Goal: Transaction & Acquisition: Download file/media

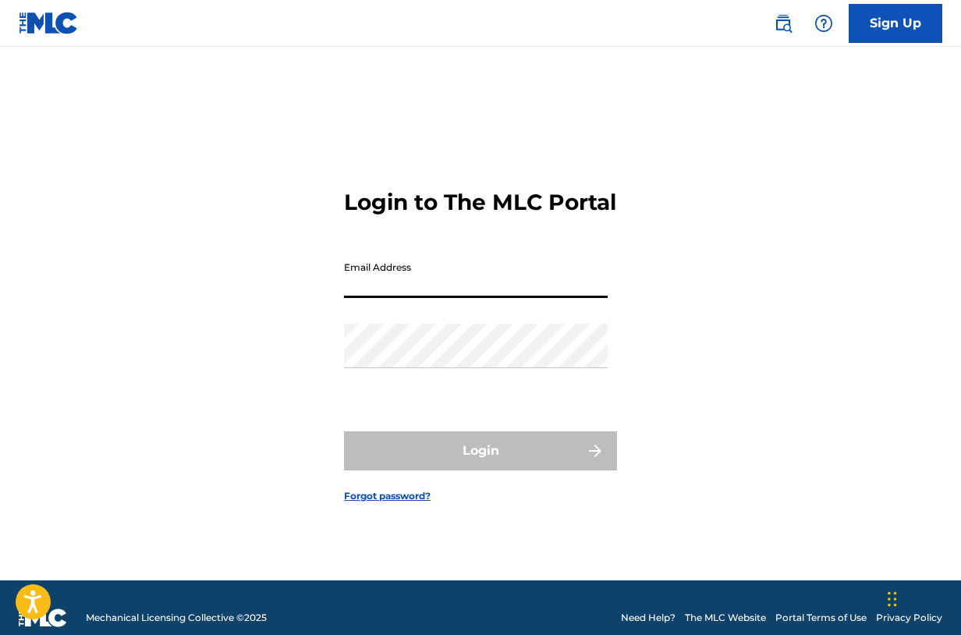
click at [453, 282] on input "Email Address" at bounding box center [476, 276] width 264 height 44
type input "[EMAIL_ADDRESS][DOMAIN_NAME]"
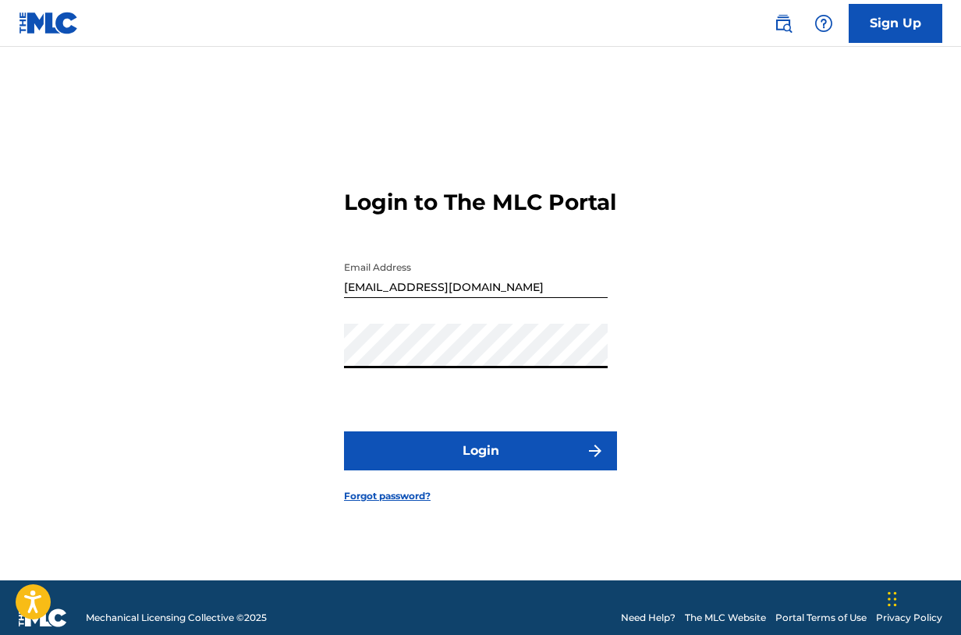
click at [480, 465] on button "Login" at bounding box center [480, 450] width 273 height 39
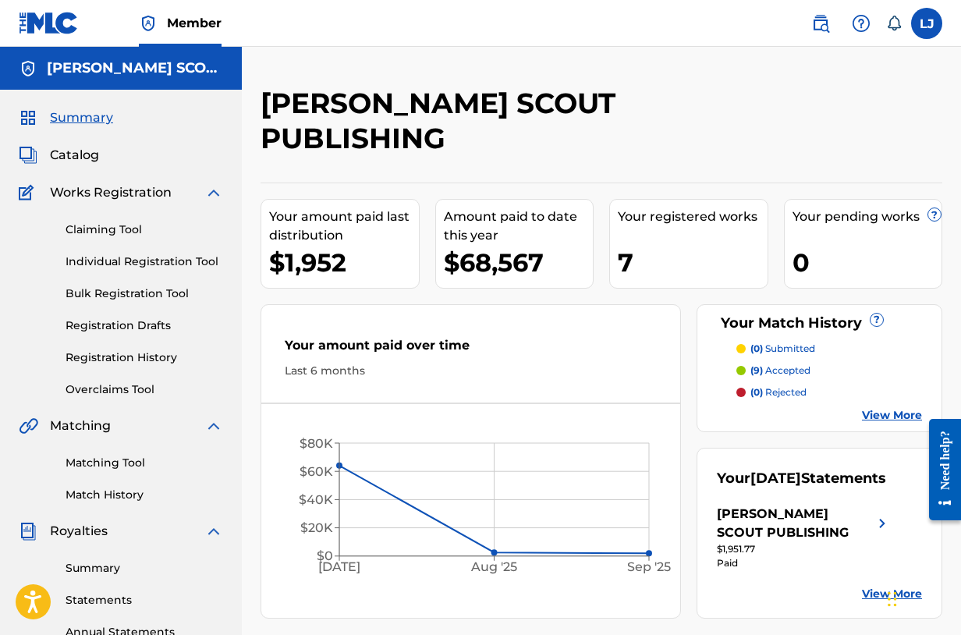
scroll to position [156, 0]
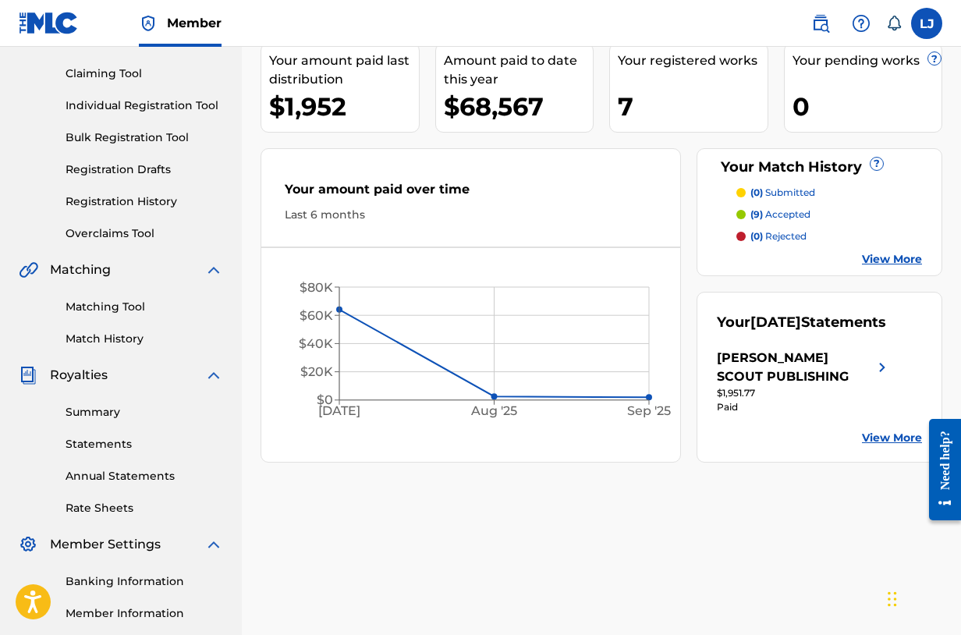
click at [117, 440] on link "Statements" at bounding box center [145, 444] width 158 height 16
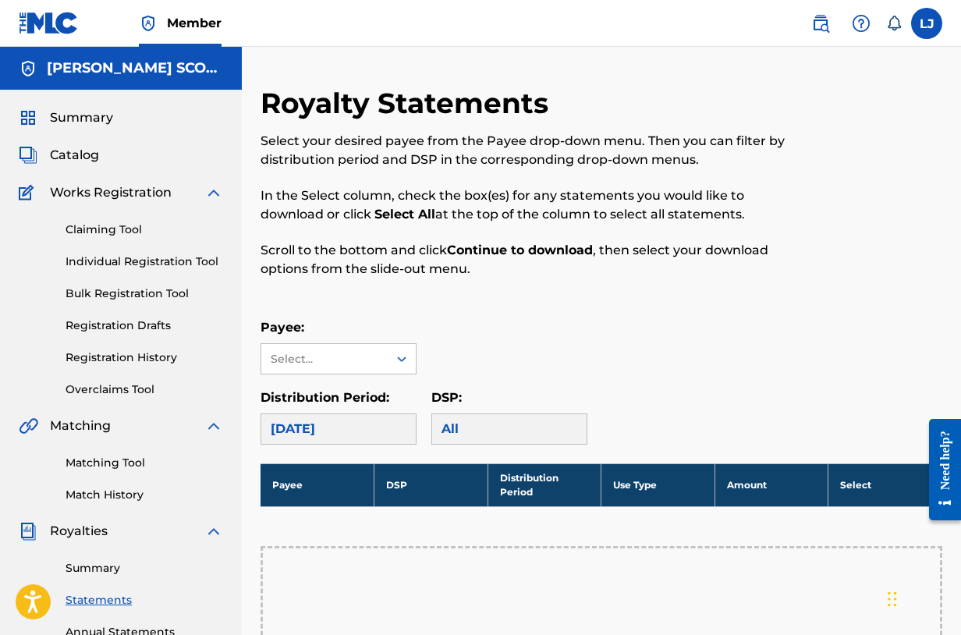
click at [387, 436] on div "[DATE]" at bounding box center [339, 428] width 156 height 31
click at [381, 424] on div "[DATE]" at bounding box center [339, 428] width 156 height 31
click at [346, 427] on div "[DATE]" at bounding box center [339, 428] width 156 height 31
click at [355, 342] on div "Payee: Select..." at bounding box center [339, 346] width 156 height 56
click at [366, 358] on div "Select..." at bounding box center [324, 359] width 106 height 16
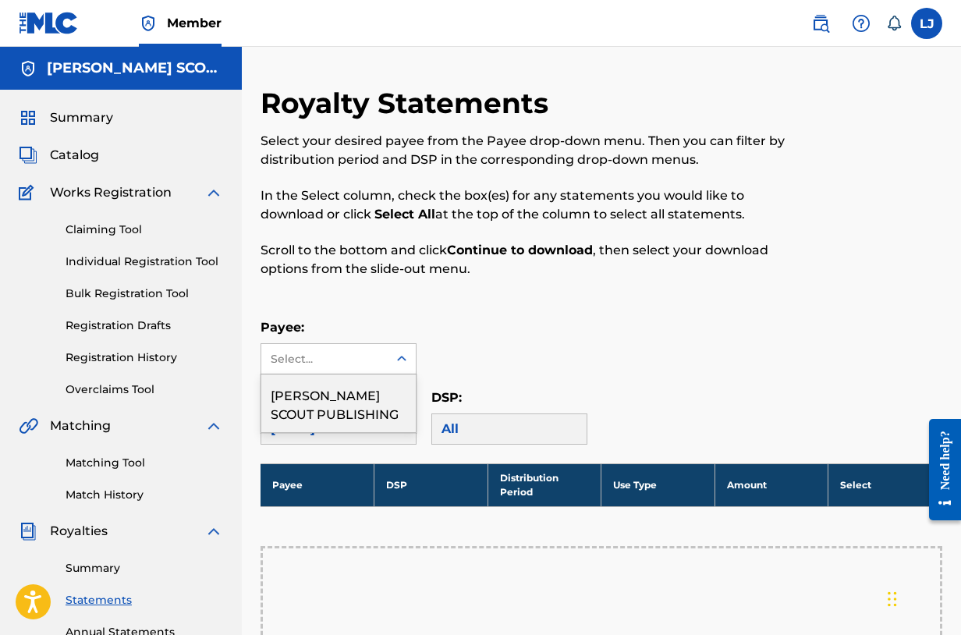
click at [361, 402] on div "[PERSON_NAME] SCOUT PUBLISHING" at bounding box center [338, 403] width 154 height 58
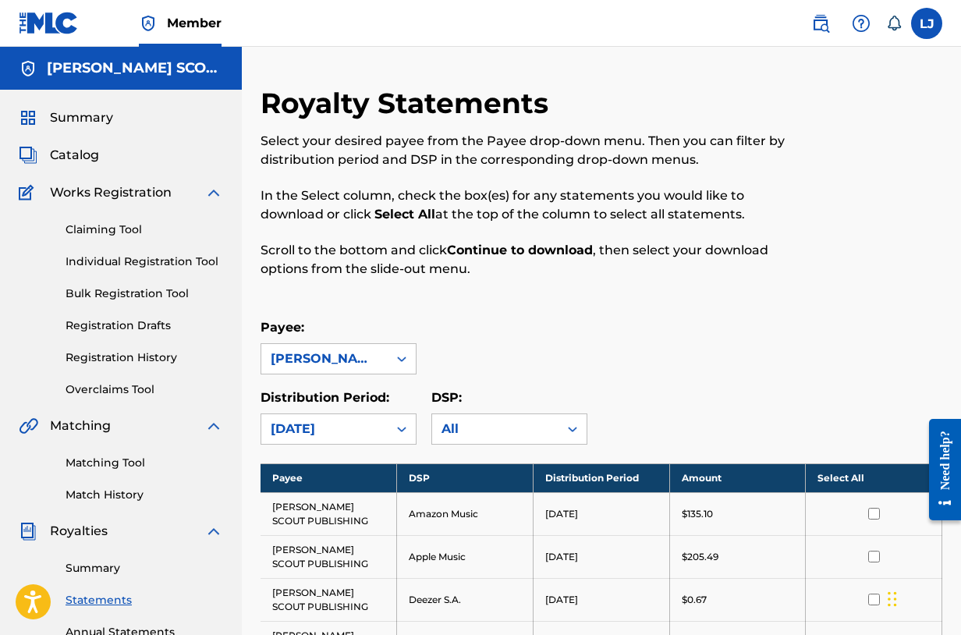
scroll to position [312, 0]
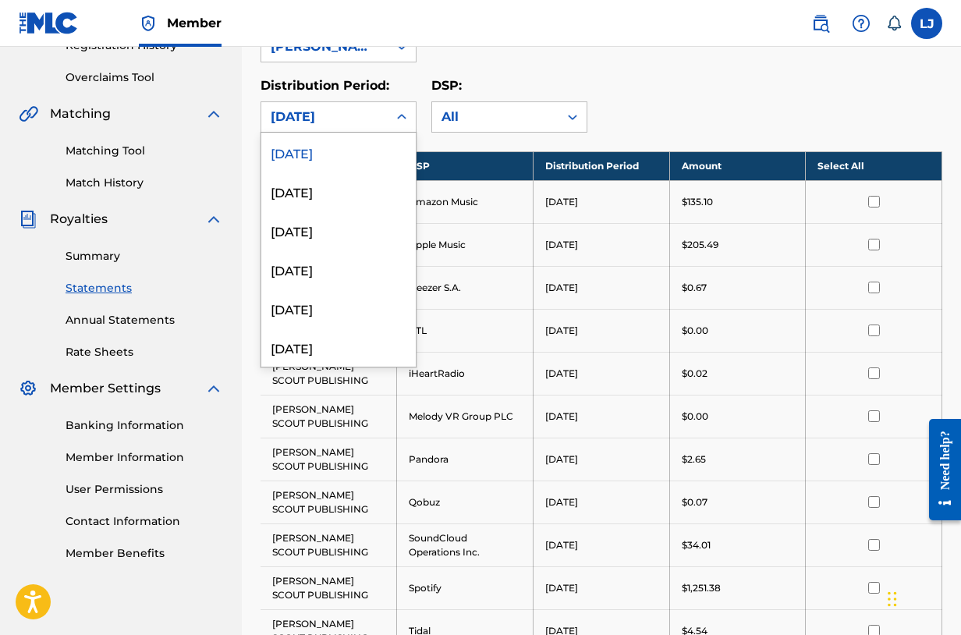
click at [356, 120] on div "[DATE]" at bounding box center [325, 117] width 108 height 19
click at [339, 278] on div "[DATE]" at bounding box center [338, 269] width 154 height 39
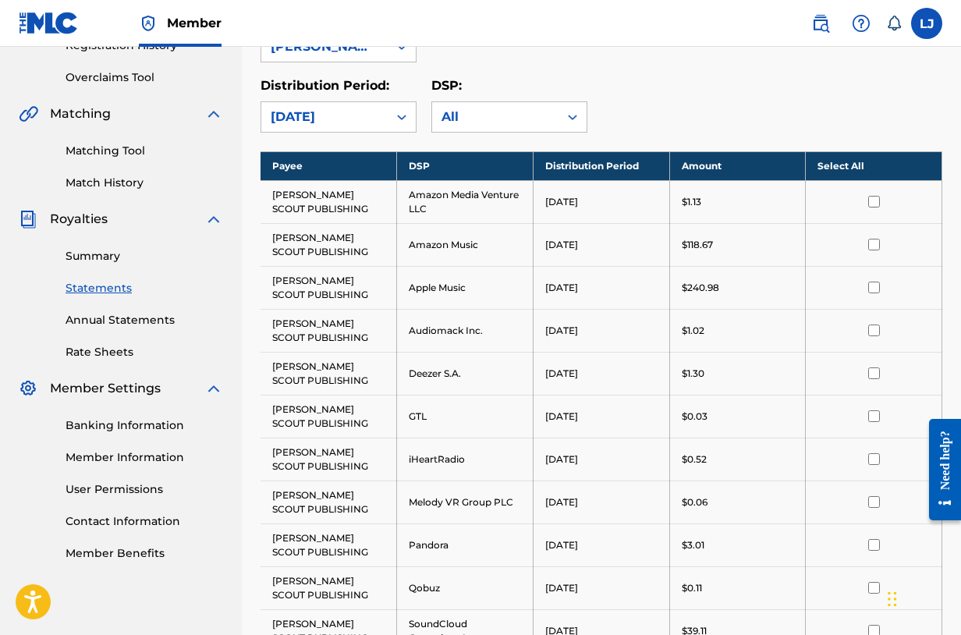
click at [375, 100] on div "Distribution Period: option [DATE], selected. [DATE]" at bounding box center [339, 104] width 156 height 56
click at [379, 126] on div "[DATE]" at bounding box center [324, 117] width 126 height 30
click at [778, 96] on div "Distribution Period: [DATE] DSP: All" at bounding box center [602, 104] width 682 height 56
click at [336, 104] on div "[DATE]" at bounding box center [324, 117] width 126 height 30
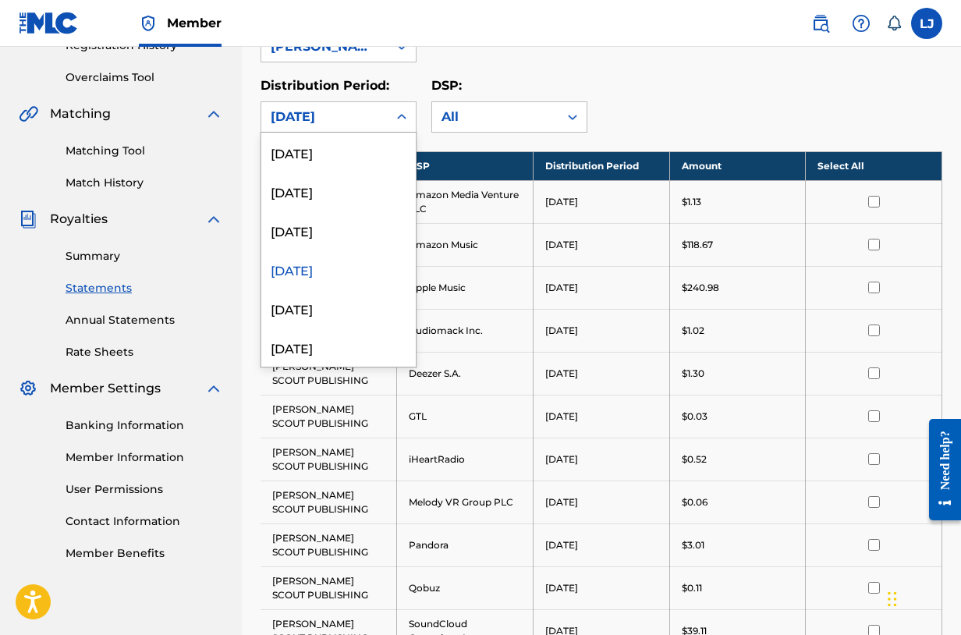
scroll to position [390, 0]
click at [310, 243] on div "[DATE]" at bounding box center [338, 230] width 154 height 39
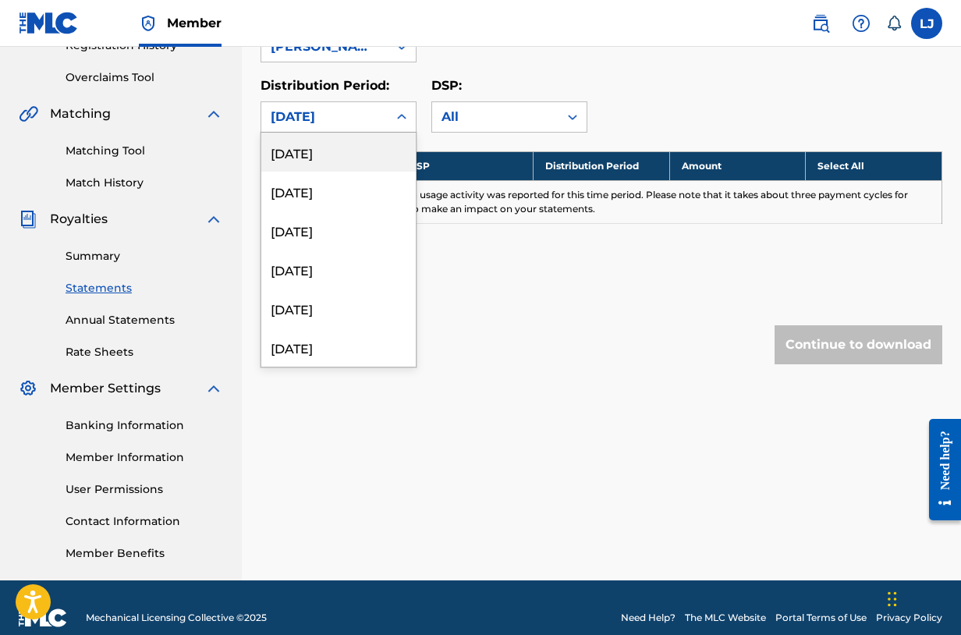
click at [378, 119] on div "[DATE]" at bounding box center [325, 117] width 108 height 19
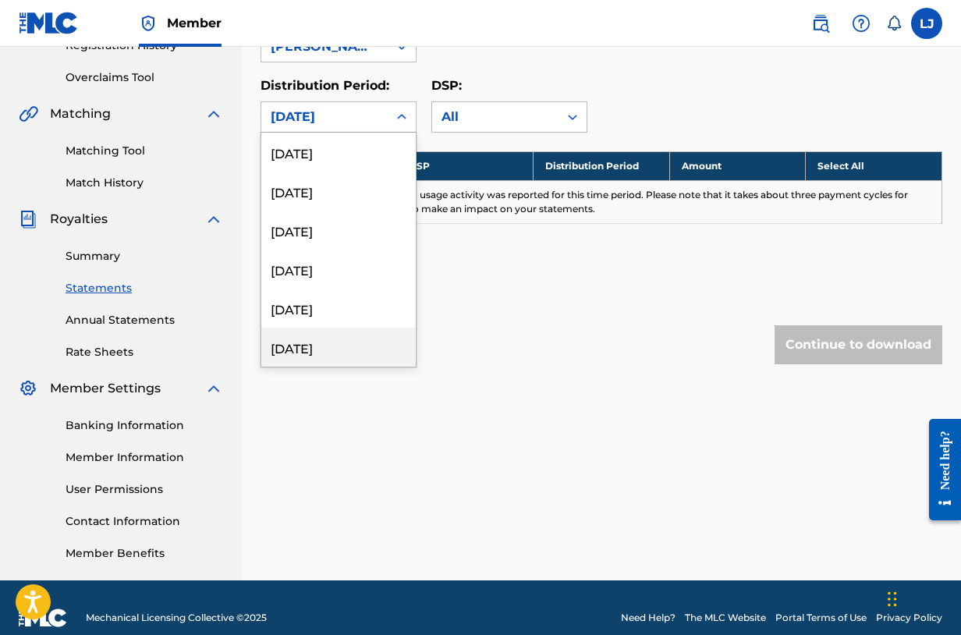
click at [342, 333] on div "[DATE]" at bounding box center [338, 347] width 154 height 39
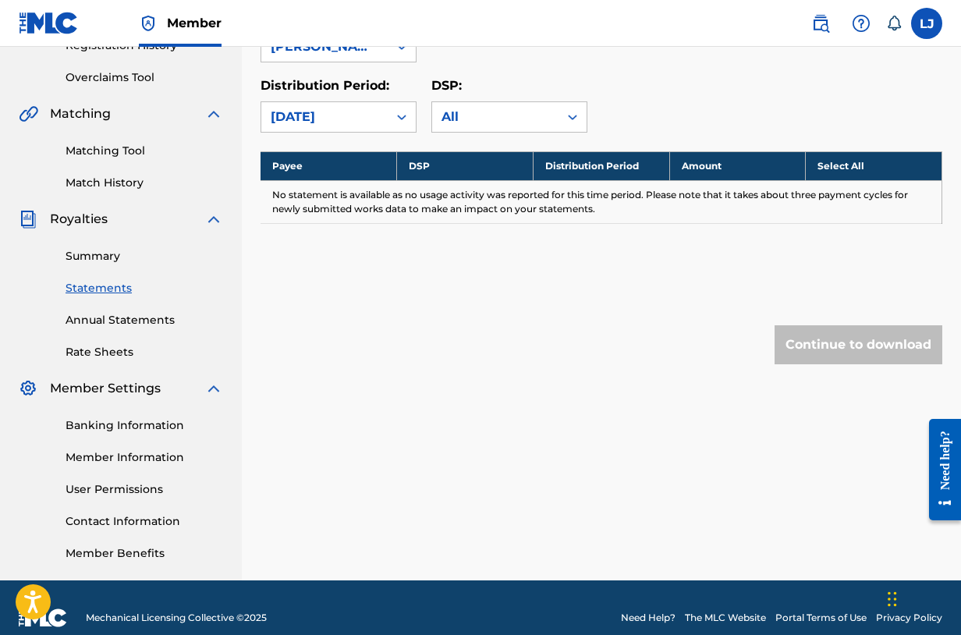
click at [383, 114] on div "[DATE]" at bounding box center [324, 117] width 126 height 30
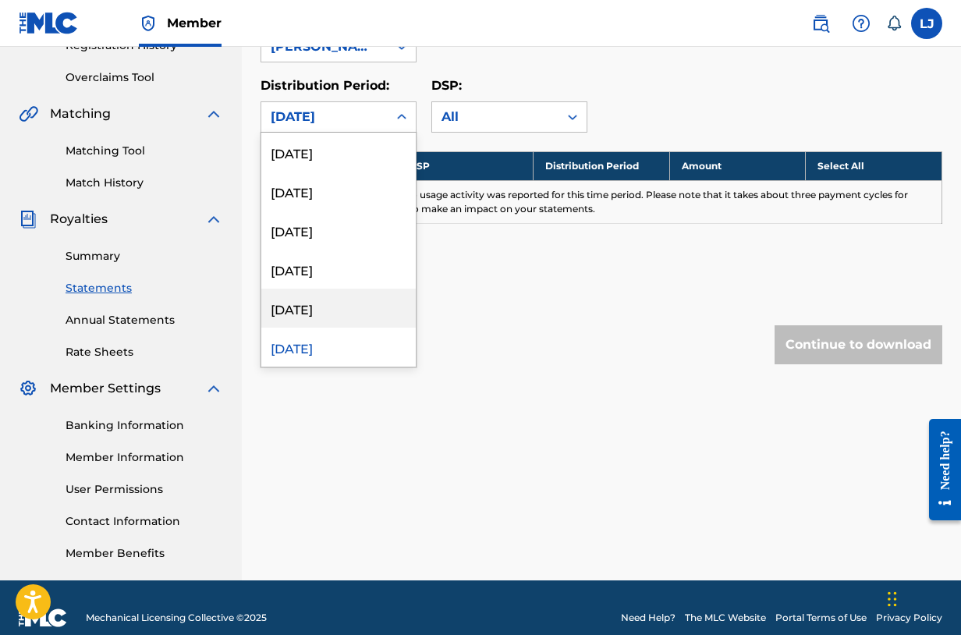
click at [361, 308] on div "[DATE]" at bounding box center [338, 308] width 154 height 39
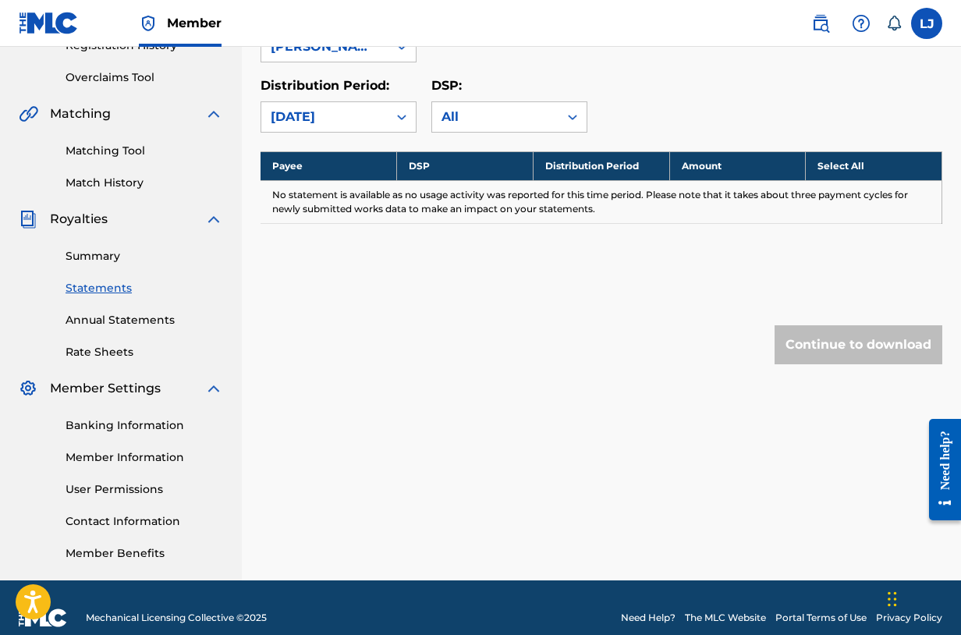
click at [375, 117] on div "[DATE]" at bounding box center [325, 117] width 108 height 19
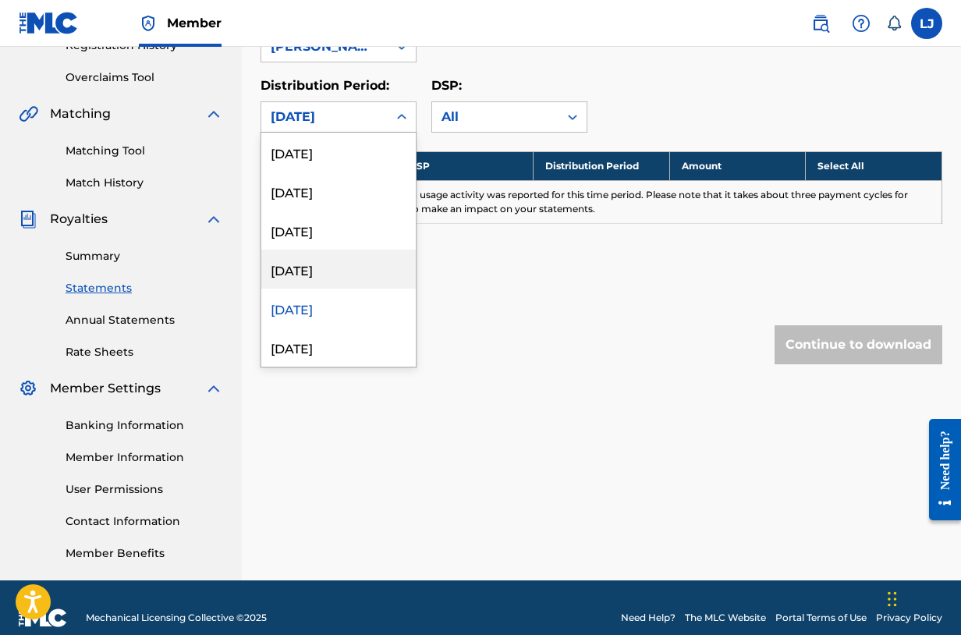
click at [324, 279] on div "[DATE]" at bounding box center [338, 269] width 154 height 39
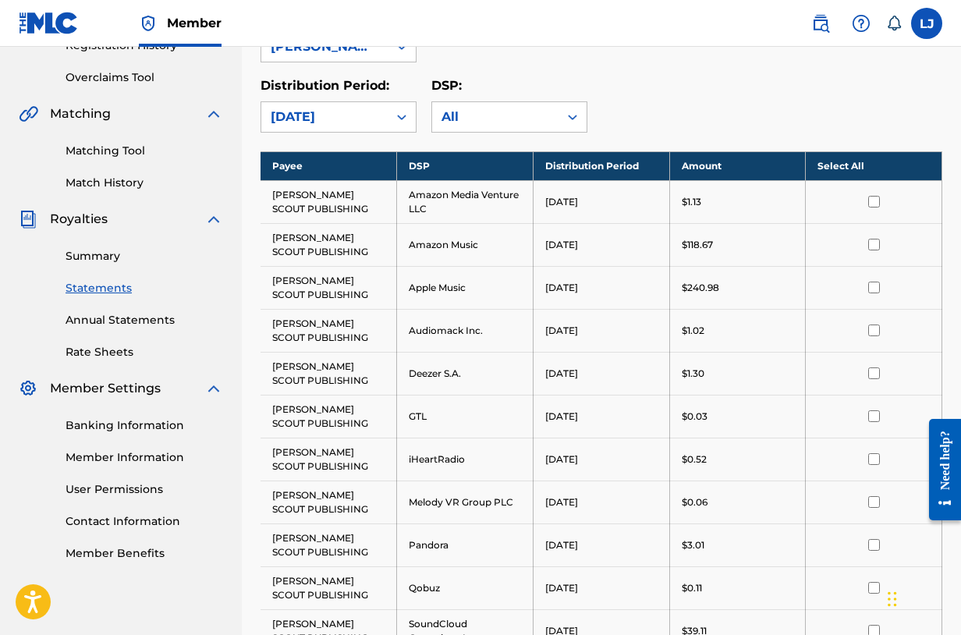
scroll to position [0, 0]
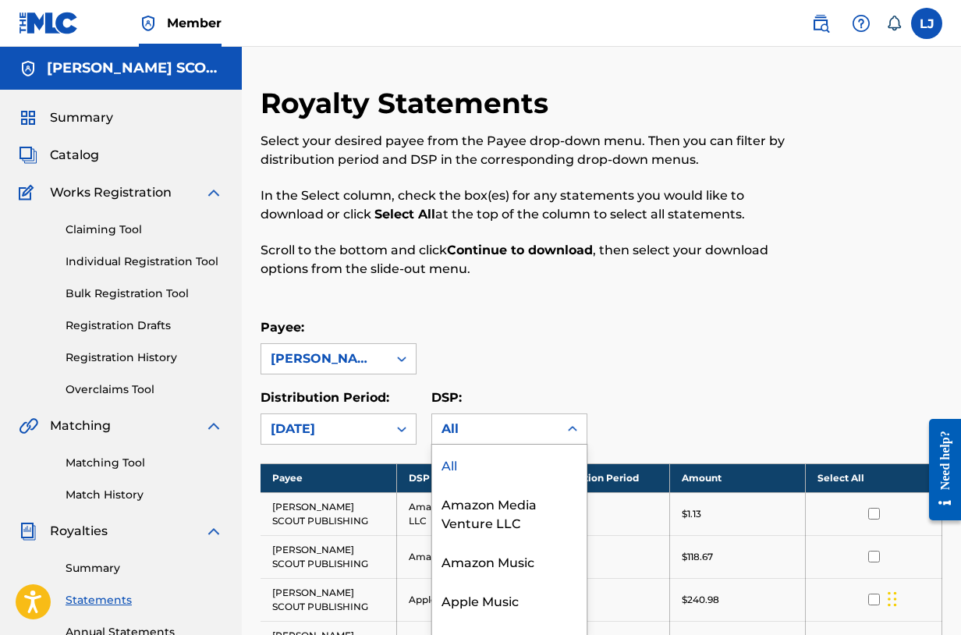
click at [541, 421] on div "19 results available. Use Up and Down to choose options, press Enter to select …" at bounding box center [509, 428] width 156 height 31
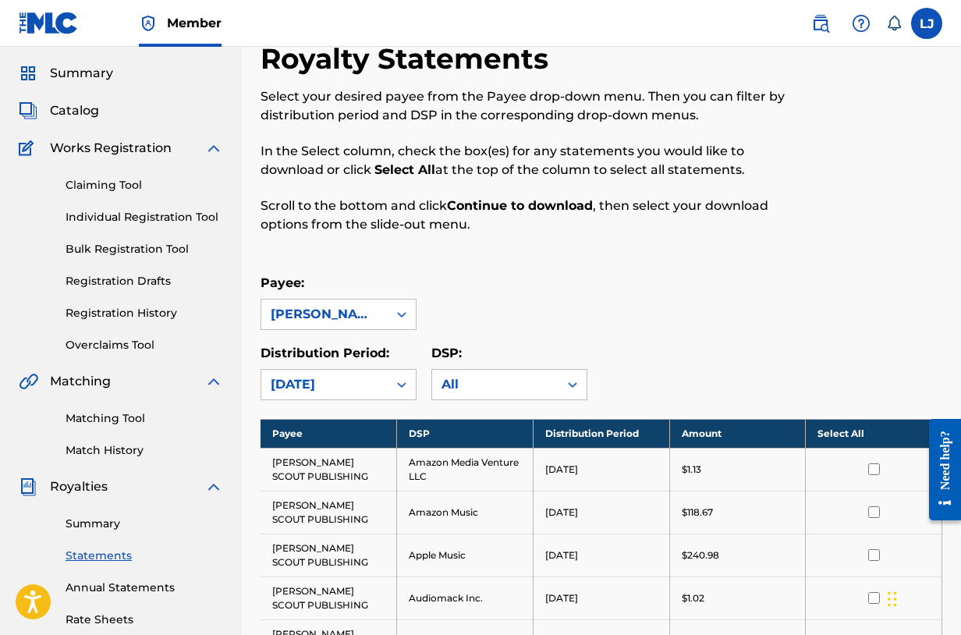
click at [707, 158] on p "In the Select column, check the box(es) for any statements you would like to do…" at bounding box center [523, 160] width 525 height 37
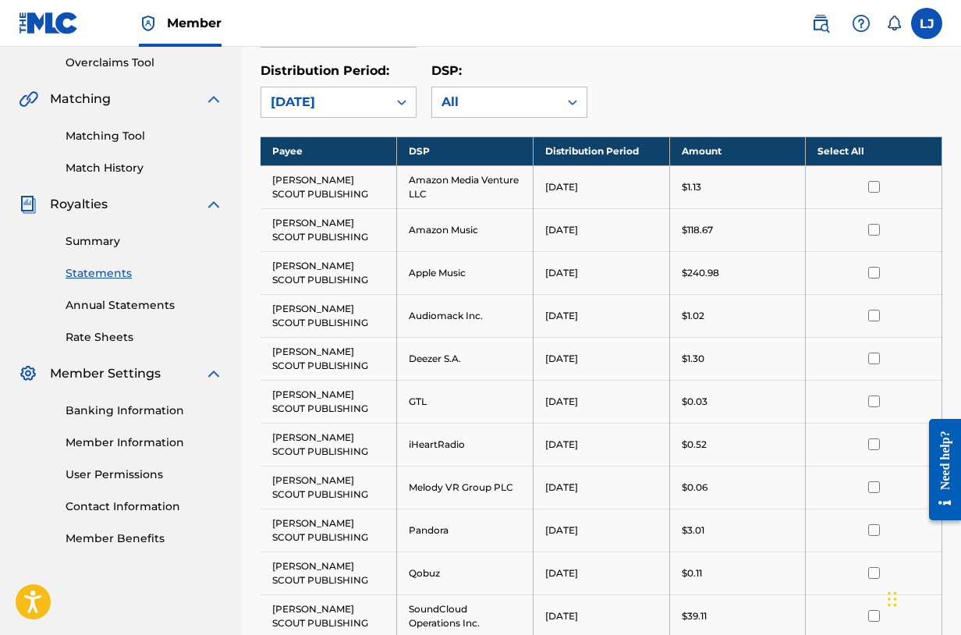
scroll to position [198, 0]
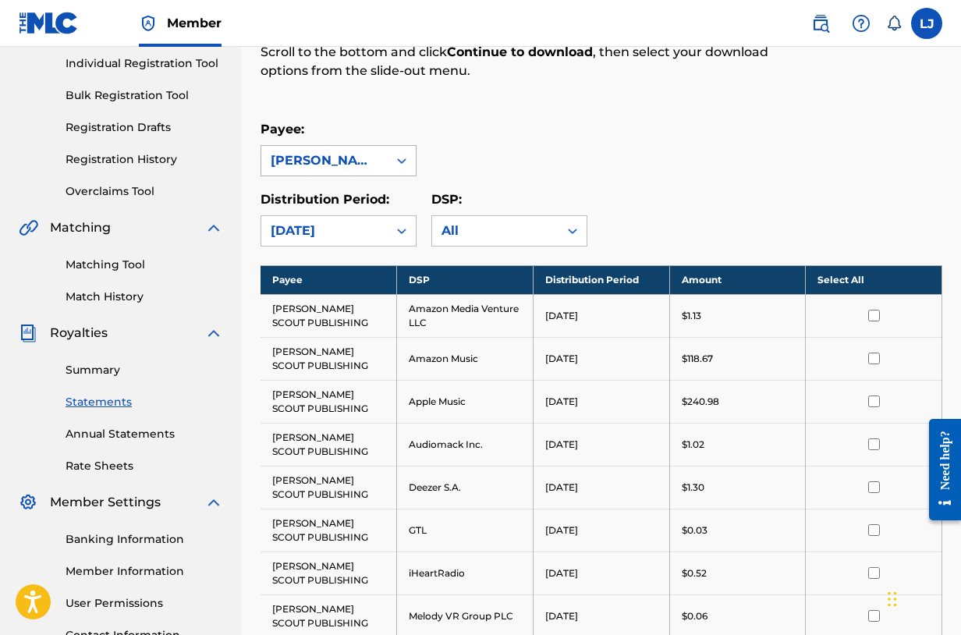
click at [389, 158] on div at bounding box center [402, 161] width 28 height 28
click at [615, 117] on div "Royalty Statements Select your desired payee from the Payee drop-down menu. The…" at bounding box center [602, 536] width 682 height 1296
click at [875, 314] on input "checkbox" at bounding box center [874, 316] width 12 height 12
click at [876, 312] on input "checkbox" at bounding box center [874, 316] width 12 height 12
click at [855, 284] on th "Select All" at bounding box center [874, 279] width 137 height 29
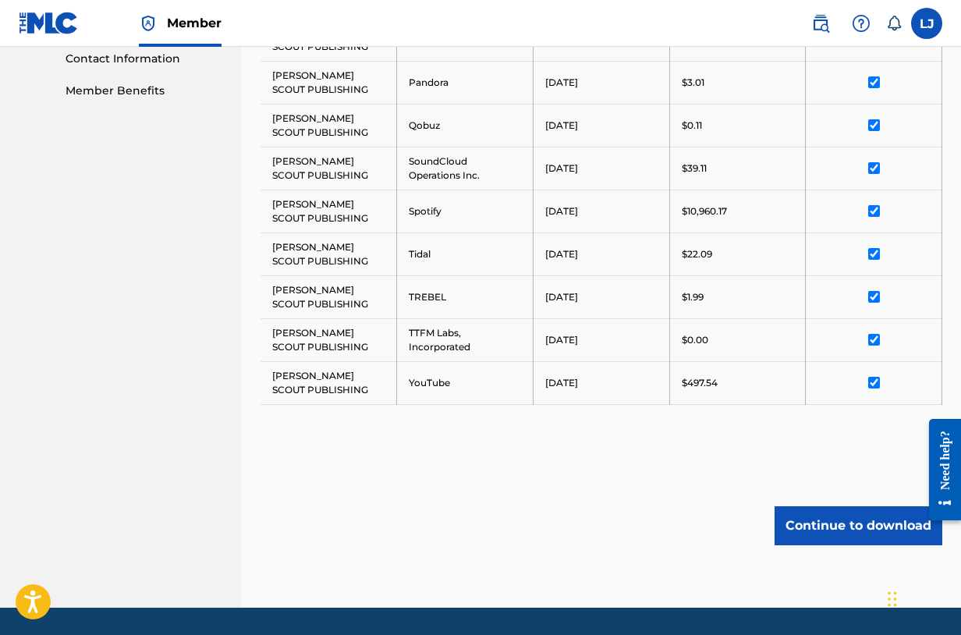
scroll to position [822, 0]
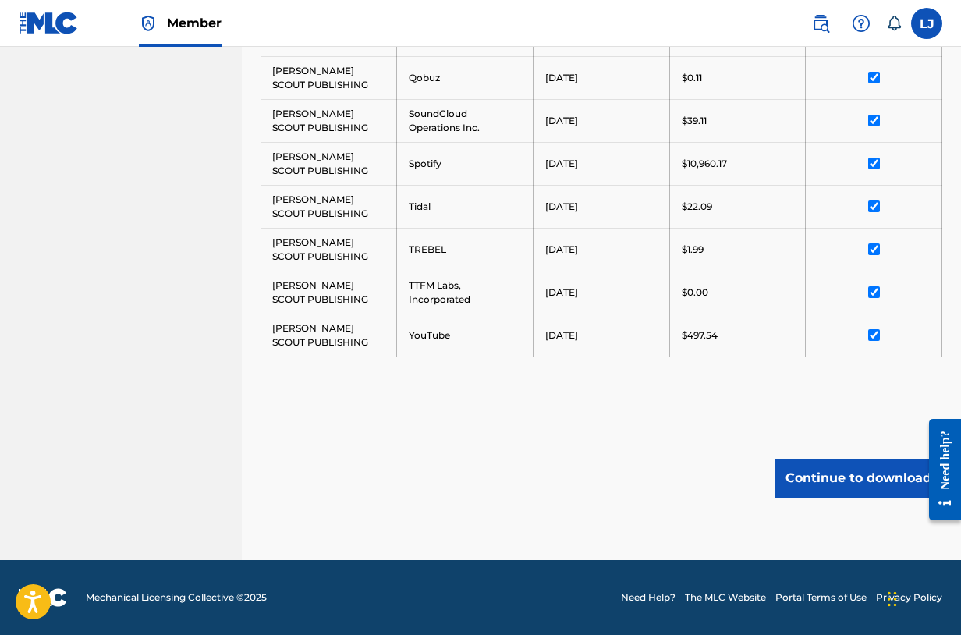
click at [860, 471] on button "Continue to download" at bounding box center [859, 478] width 168 height 39
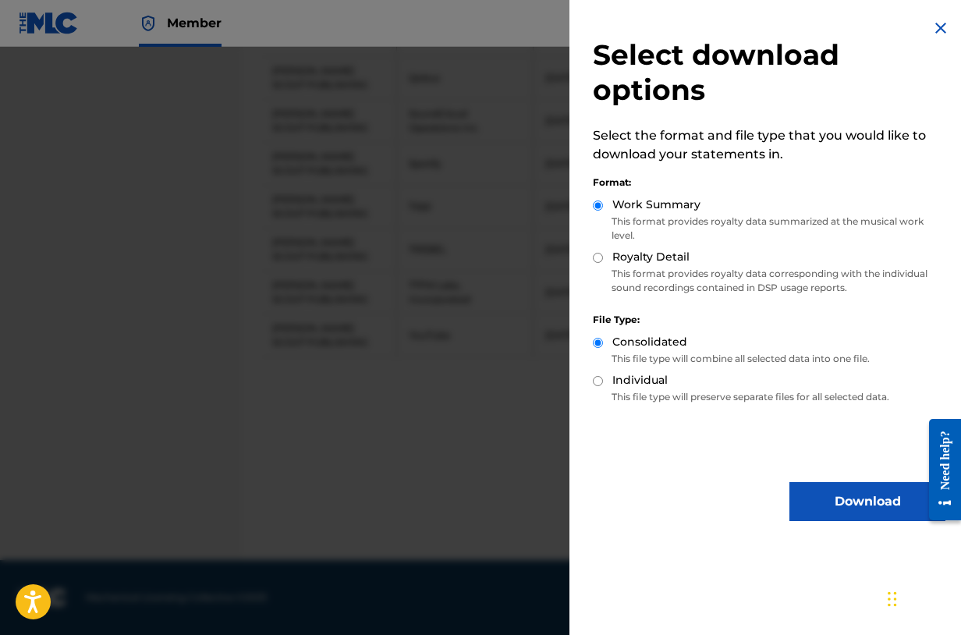
click at [931, 27] on img at bounding box center [940, 28] width 19 height 19
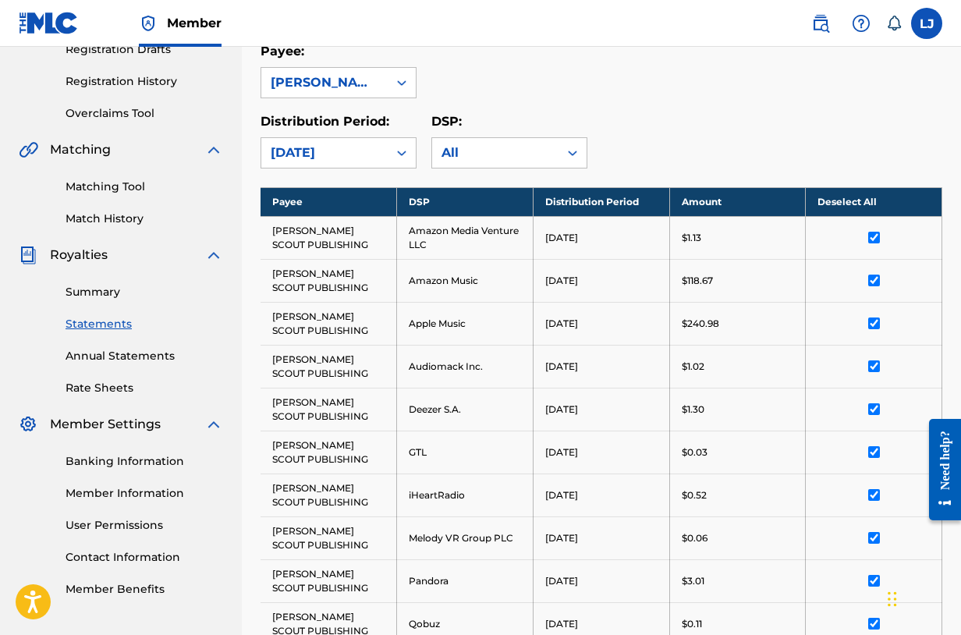
scroll to position [120, 0]
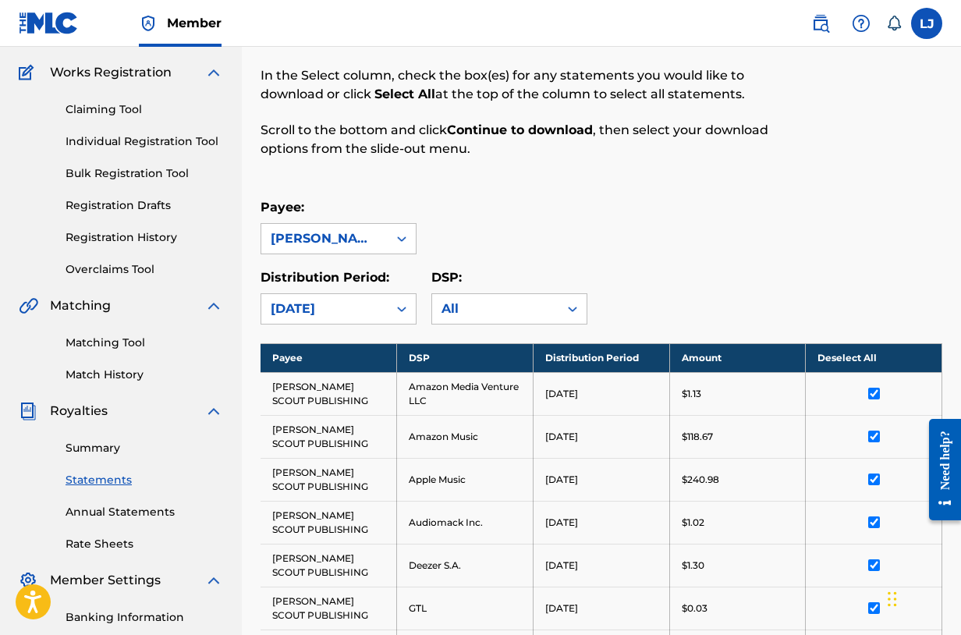
click at [91, 448] on link "Summary" at bounding box center [145, 448] width 158 height 16
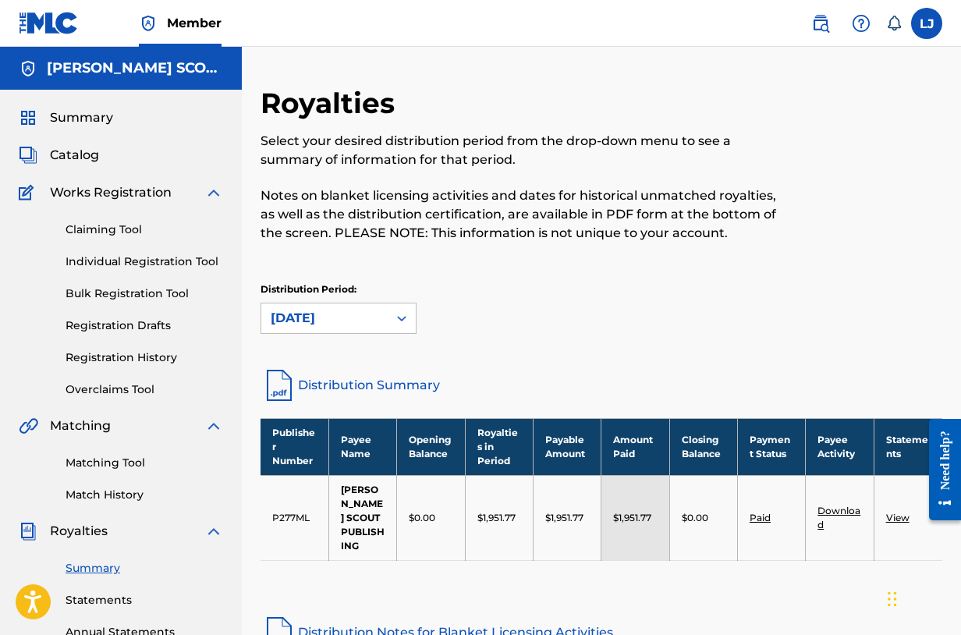
scroll to position [156, 0]
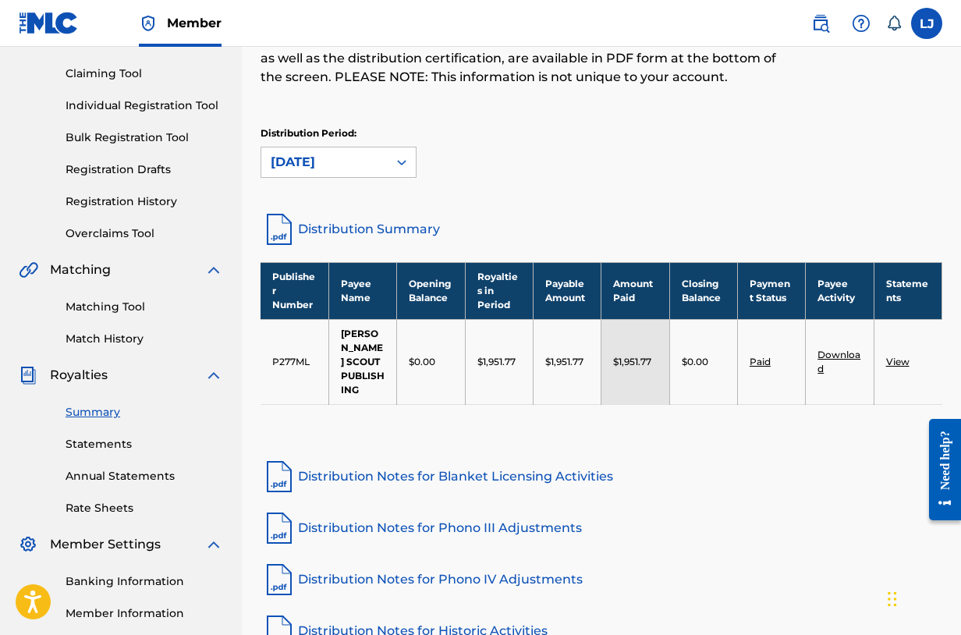
click at [905, 360] on td "View" at bounding box center [908, 361] width 68 height 85
click at [901, 347] on td "View" at bounding box center [908, 361] width 68 height 85
click at [903, 356] on link "View" at bounding box center [897, 362] width 23 height 12
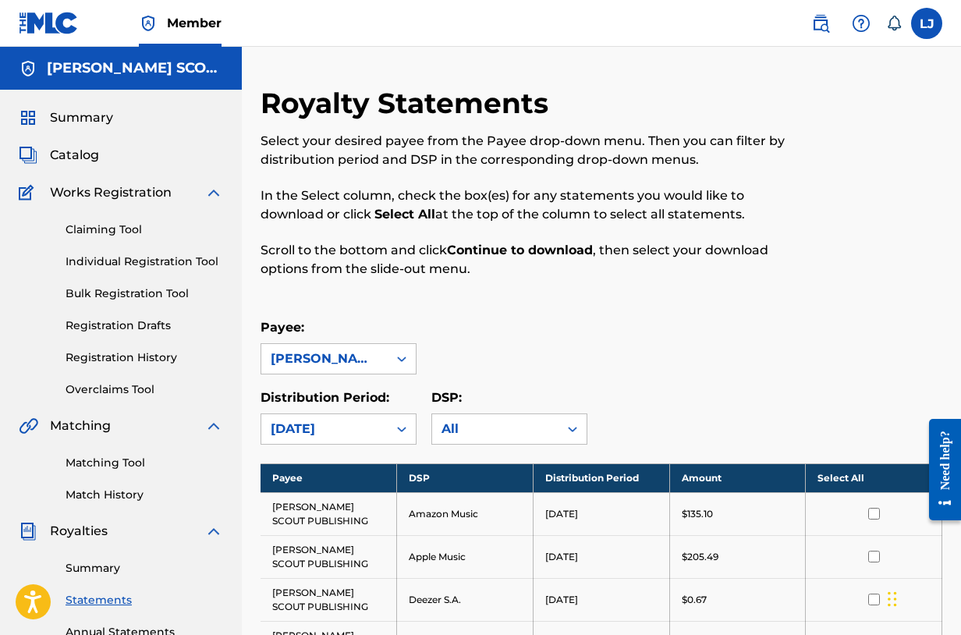
click at [91, 576] on link "Summary" at bounding box center [145, 568] width 158 height 16
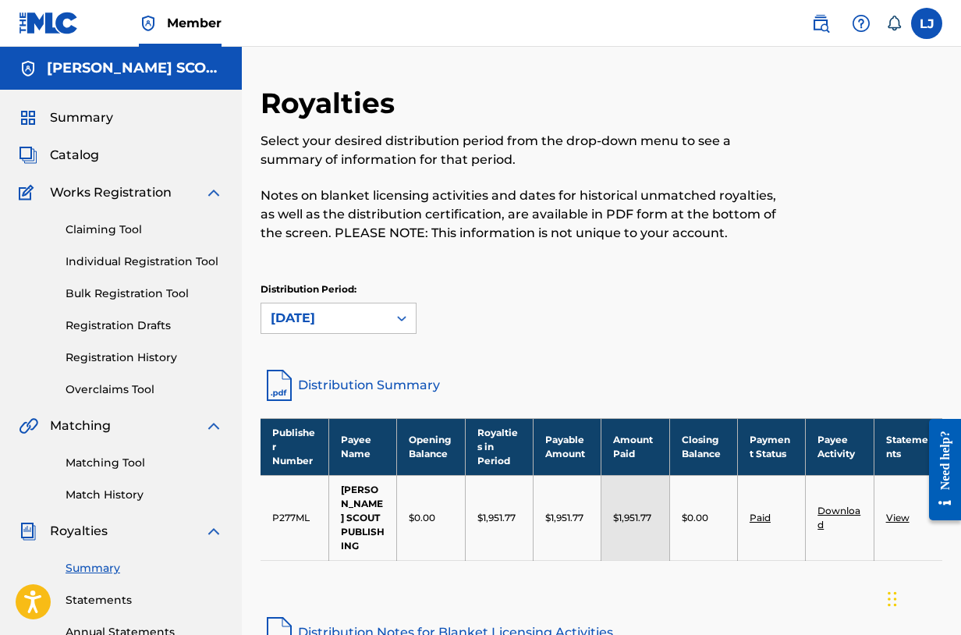
click at [835, 505] on link "Download" at bounding box center [838, 518] width 43 height 26
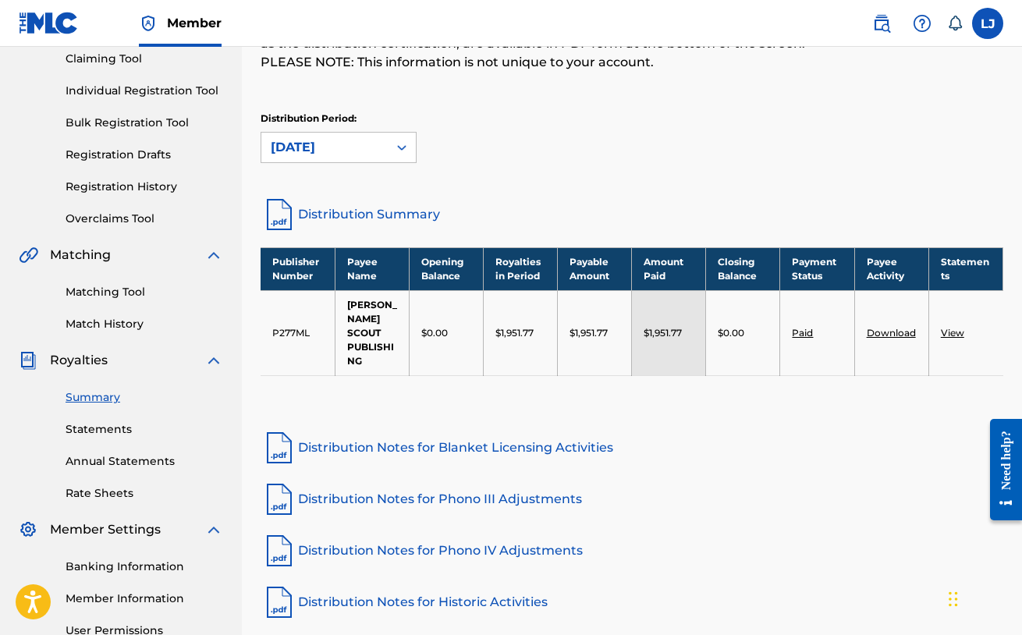
scroll to position [234, 0]
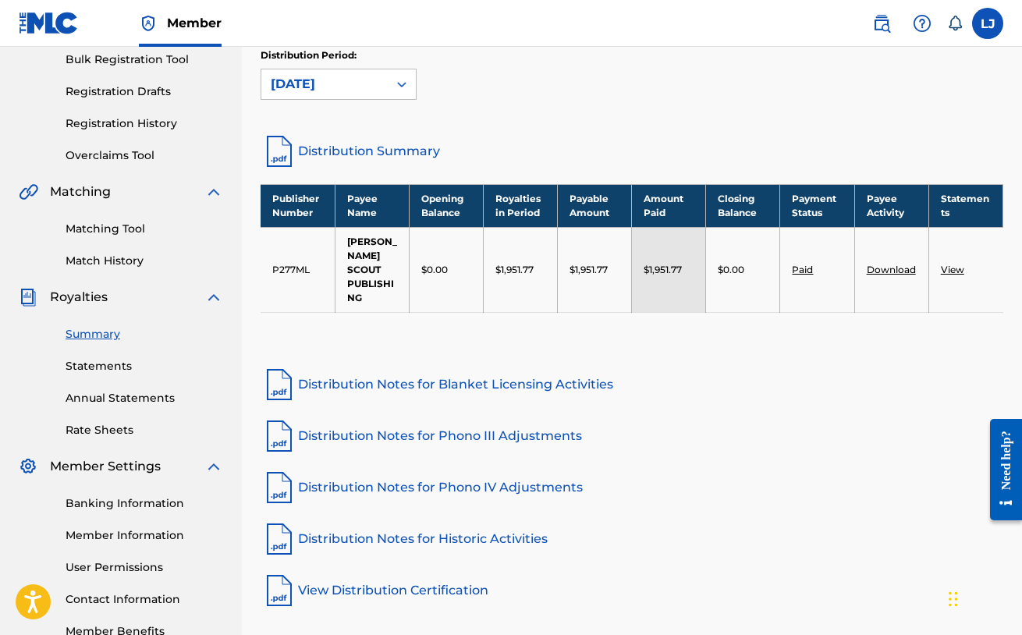
click at [122, 403] on link "Annual Statements" at bounding box center [145, 398] width 158 height 16
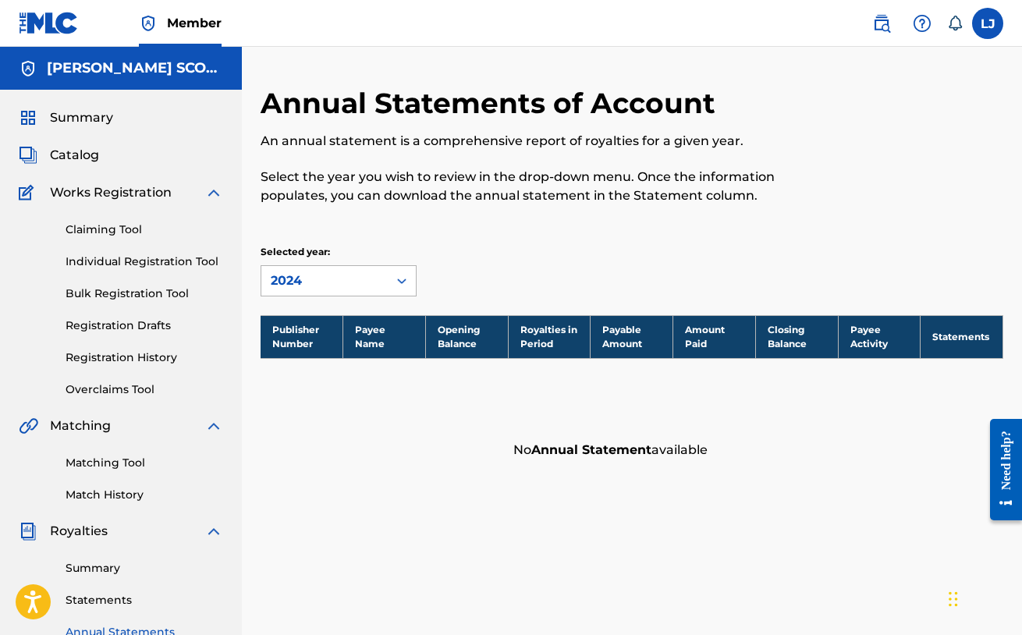
click at [294, 265] on div "2024" at bounding box center [339, 280] width 156 height 31
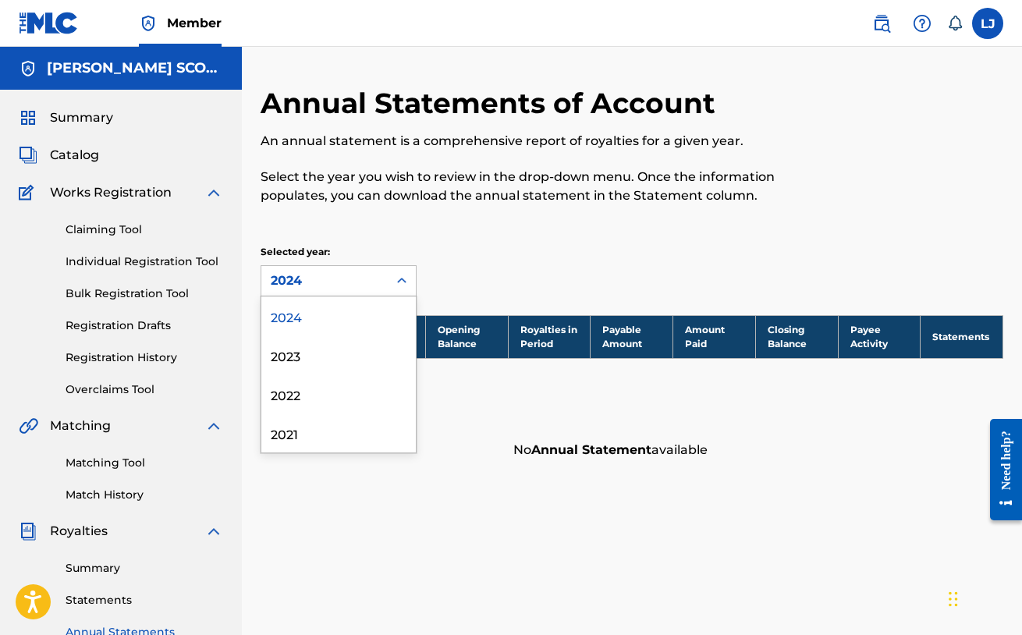
click at [576, 236] on div "Annual Statements of Account An annual statement is a comprehensive report of r…" at bounding box center [632, 276] width 743 height 381
click at [346, 279] on div "2024" at bounding box center [325, 280] width 108 height 19
click at [511, 211] on div "Annual Statements of Account An annual statement is a comprehensive report of r…" at bounding box center [547, 154] width 572 height 137
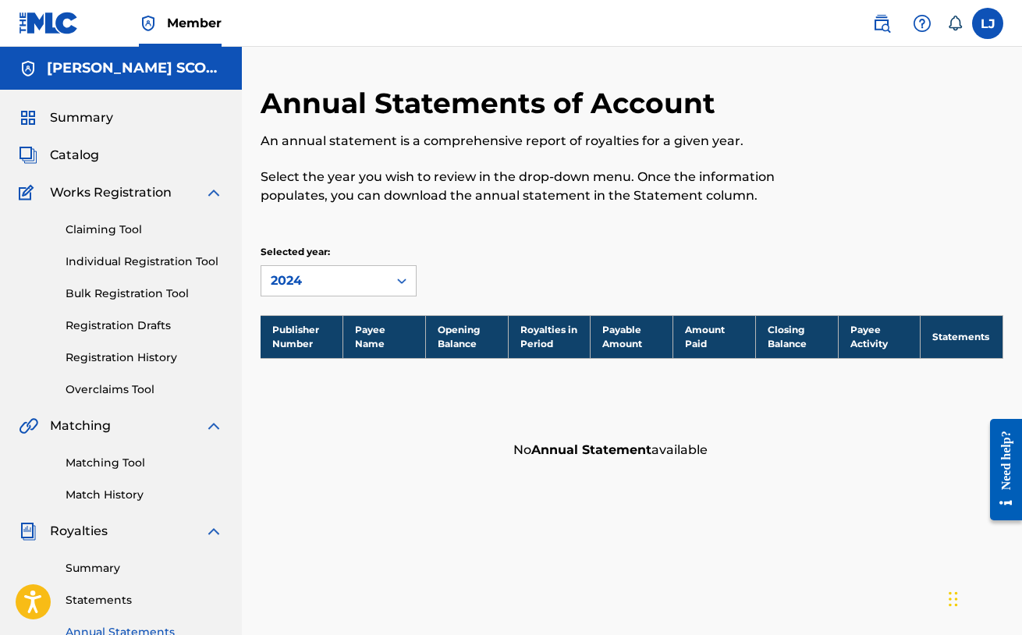
click at [137, 391] on link "Overclaims Tool" at bounding box center [145, 389] width 158 height 16
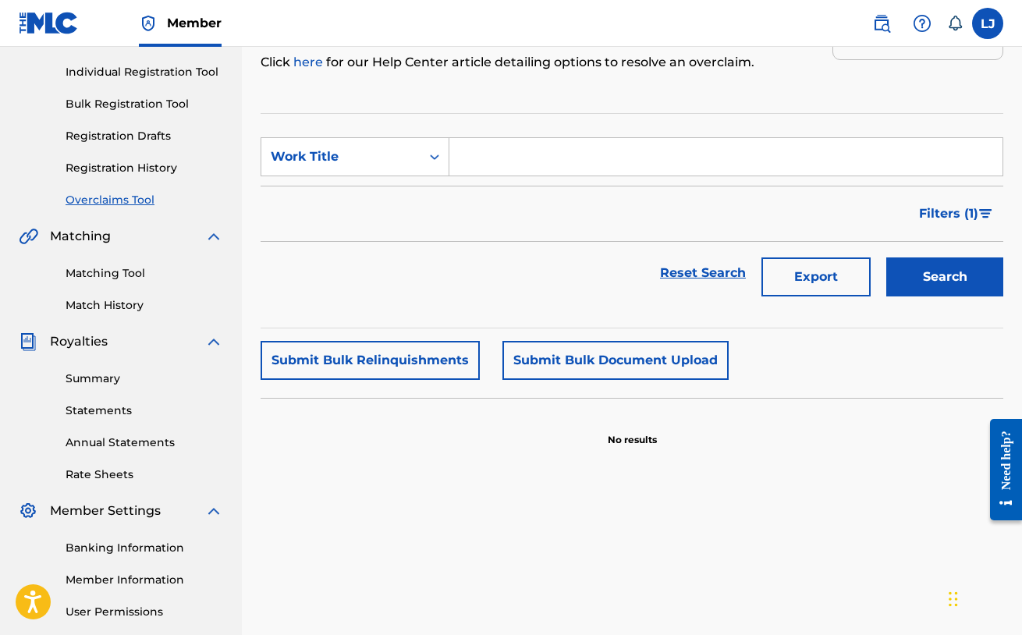
scroll to position [312, 0]
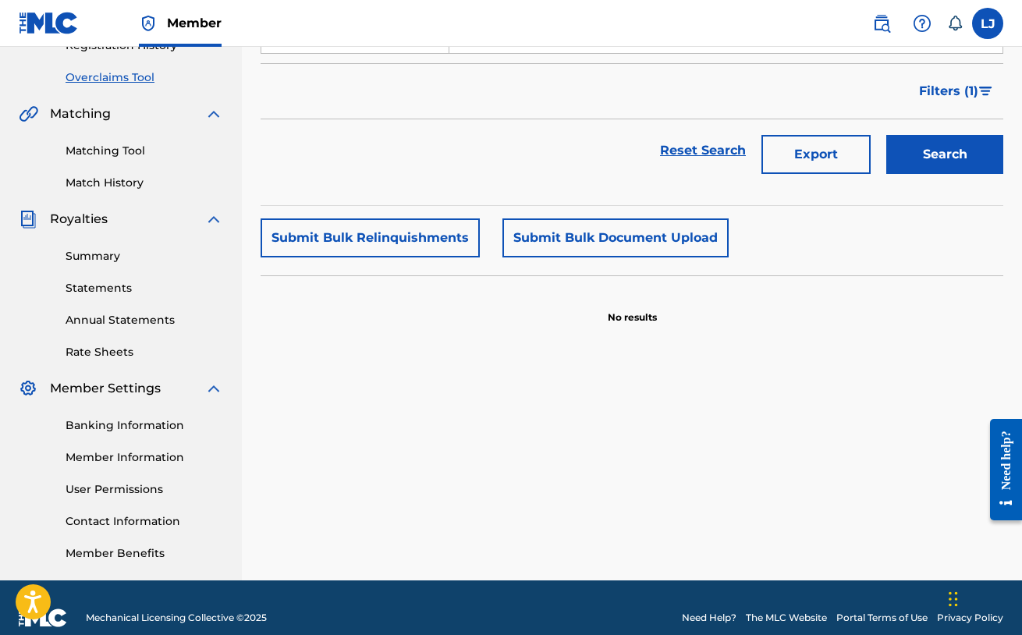
click at [110, 346] on link "Rate Sheets" at bounding box center [145, 352] width 158 height 16
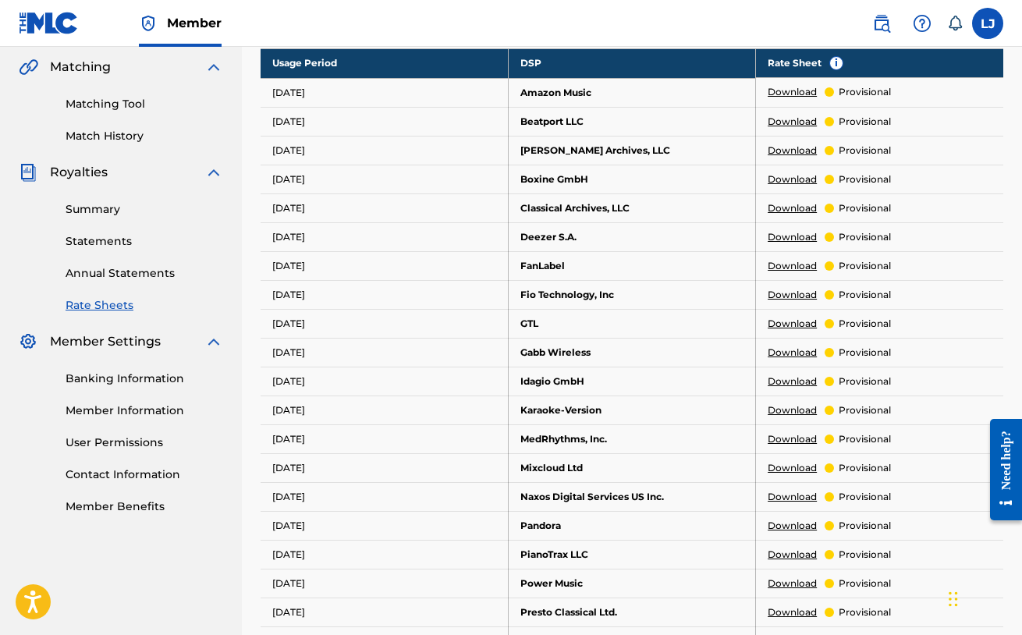
scroll to position [827, 0]
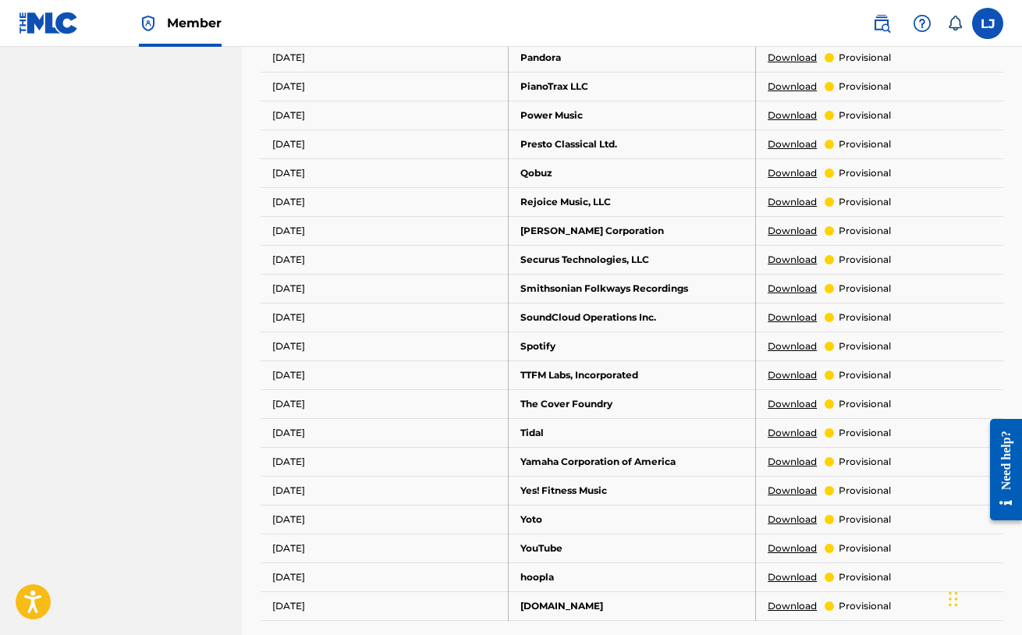
click at [806, 347] on link "Download" at bounding box center [792, 346] width 49 height 14
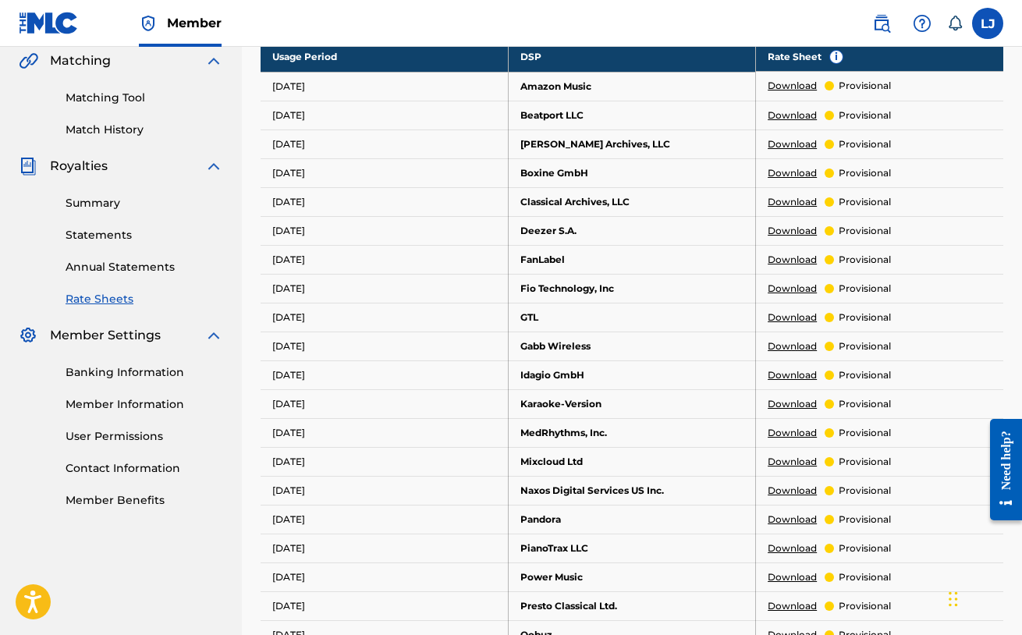
scroll to position [390, 0]
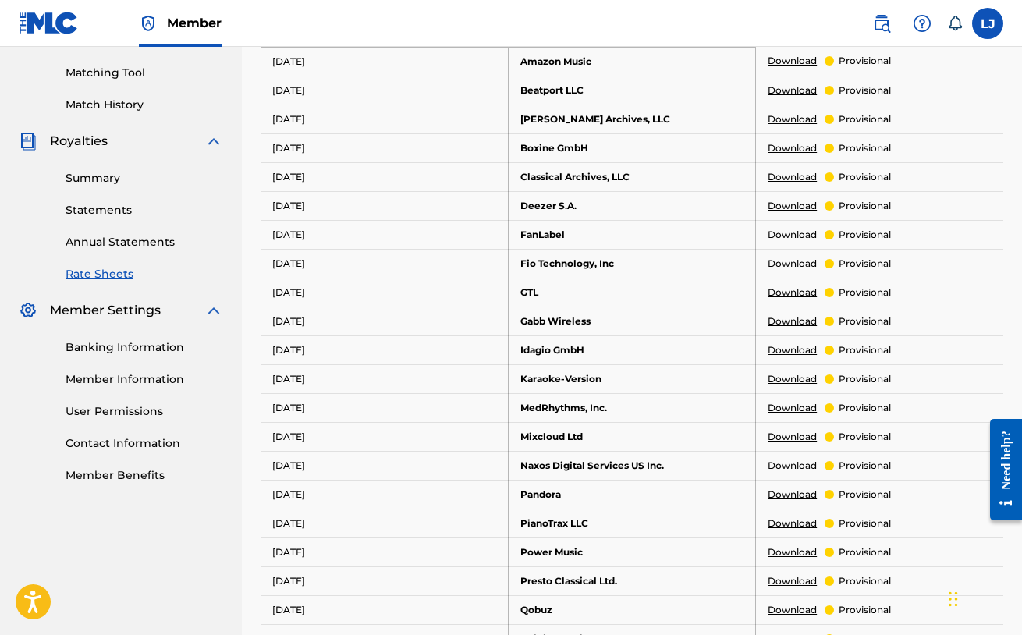
click at [108, 214] on link "Statements" at bounding box center [145, 210] width 158 height 16
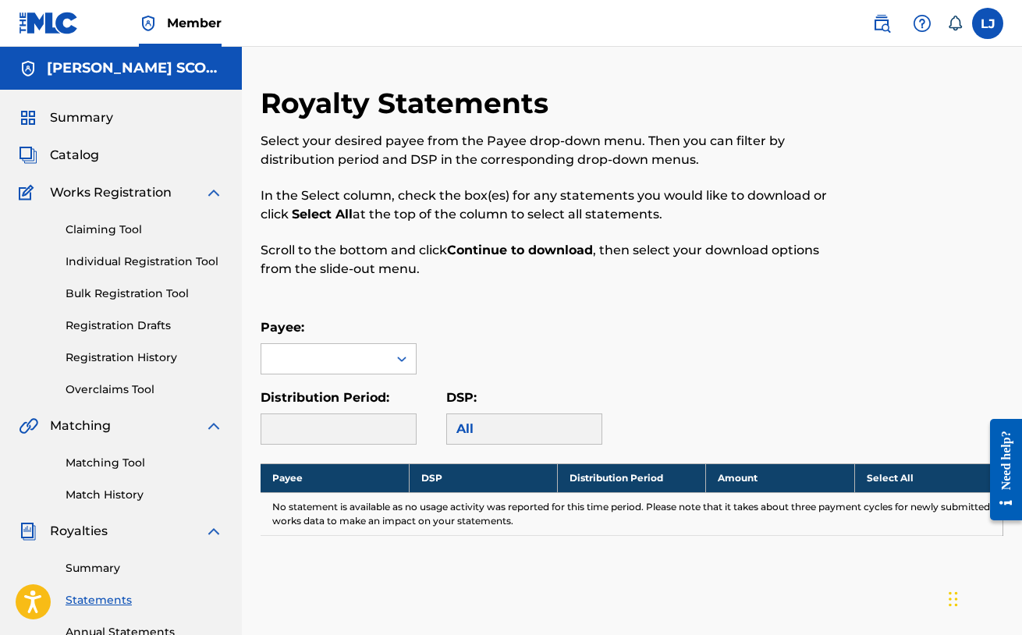
click at [94, 569] on link "Summary" at bounding box center [145, 568] width 158 height 16
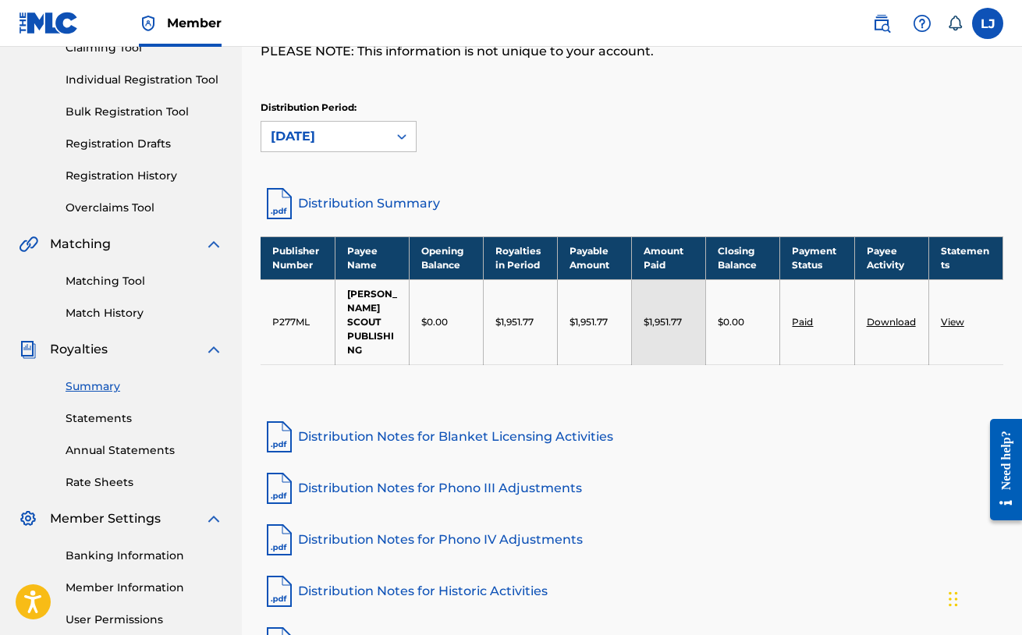
scroll to position [312, 0]
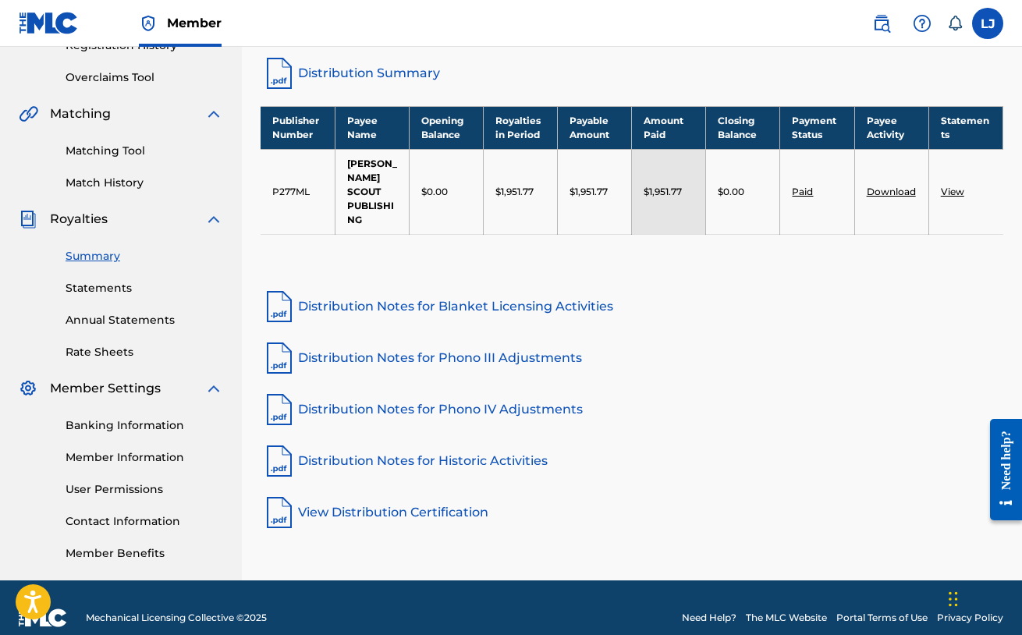
click at [536, 342] on link "Distribution Notes for Phono III Adjustments" at bounding box center [632, 357] width 743 height 37
click at [501, 288] on link "Distribution Notes for Blanket Licensing Activities" at bounding box center [632, 306] width 743 height 37
click at [383, 75] on link "Distribution Summary" at bounding box center [632, 73] width 743 height 37
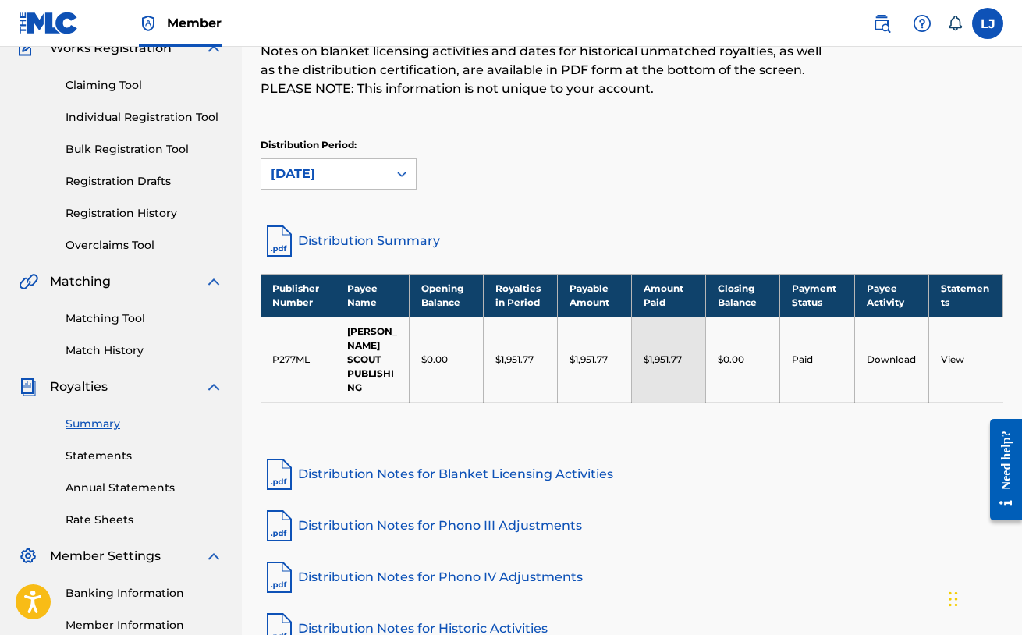
click at [404, 207] on div "Royalties Select your desired distribution period from the drop-down menu to se…" at bounding box center [632, 319] width 743 height 757
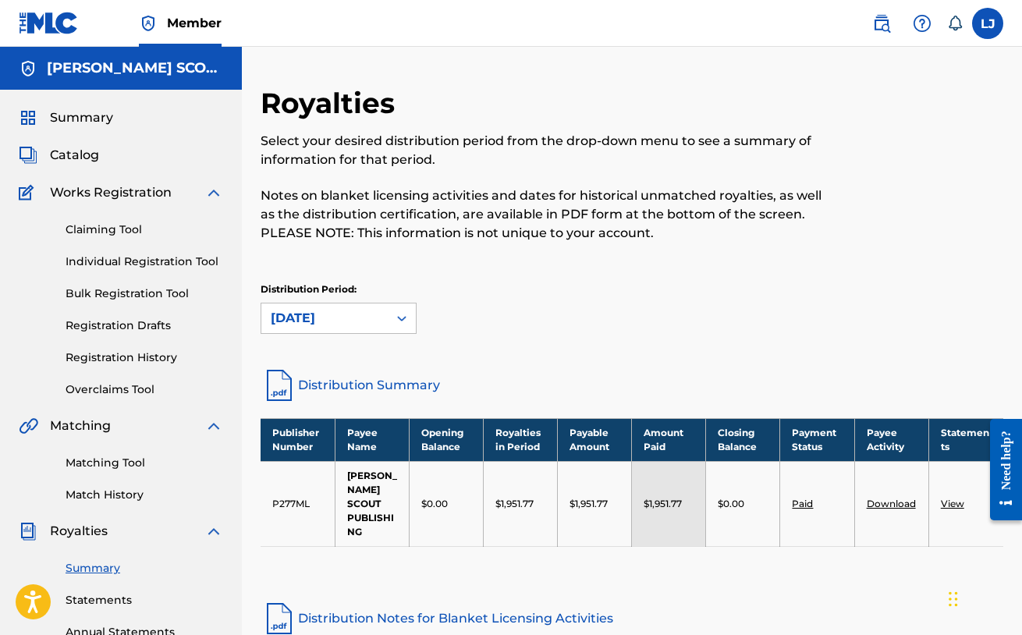
click at [624, 222] on p "Notes on blanket licensing activities and dates for historical unmatched royalt…" at bounding box center [547, 214] width 572 height 56
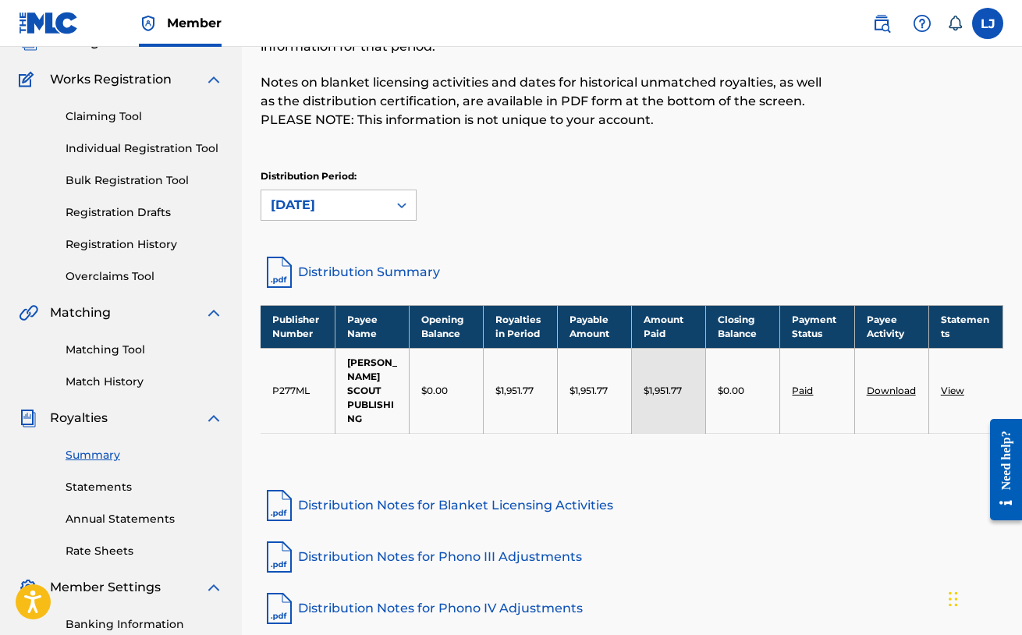
scroll to position [234, 0]
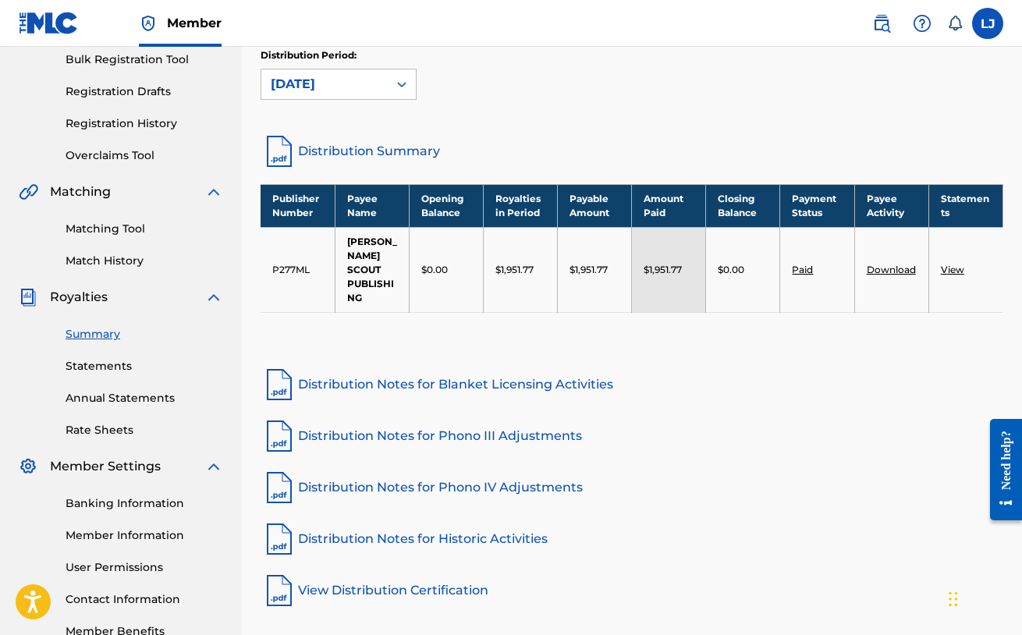
click at [952, 266] on link "View" at bounding box center [952, 270] width 23 height 12
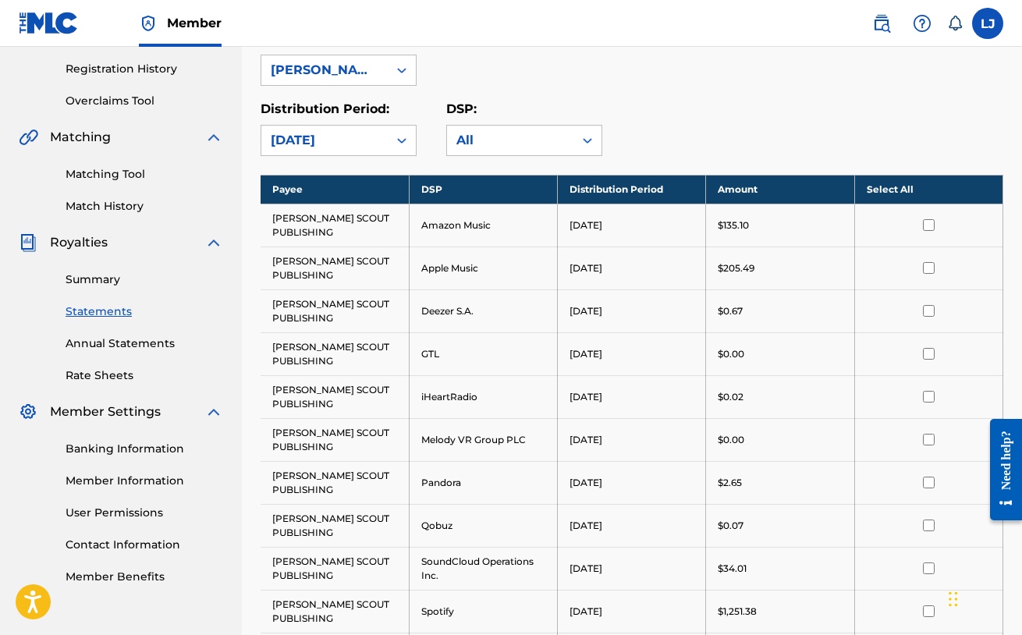
scroll to position [78, 0]
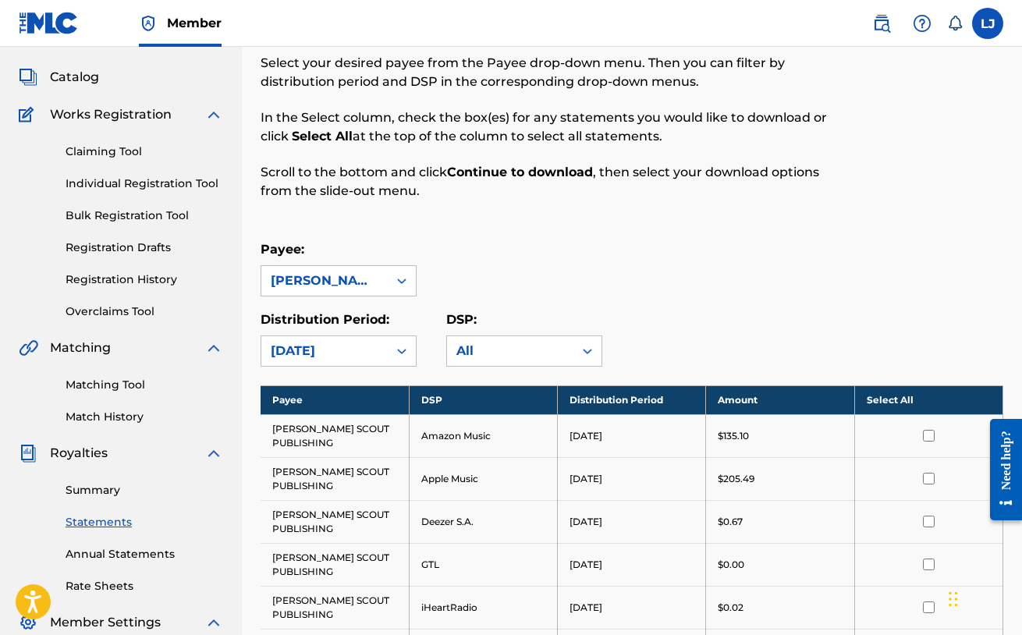
click at [763, 259] on div "Payee: [PERSON_NAME] SCOUT PUBLISHING" at bounding box center [632, 268] width 743 height 56
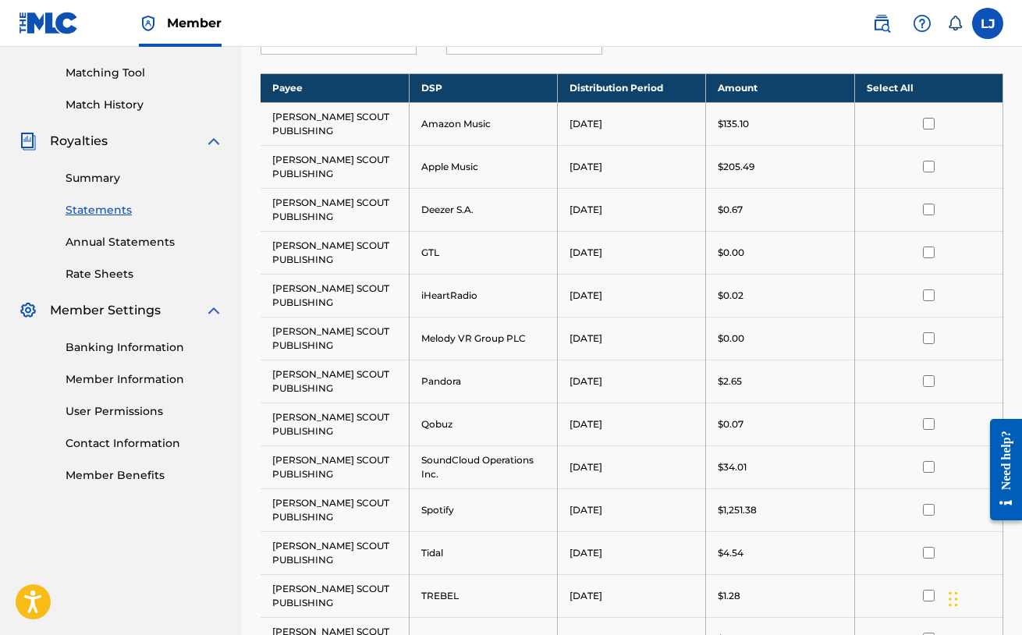
click at [905, 87] on th "Select All" at bounding box center [928, 87] width 148 height 29
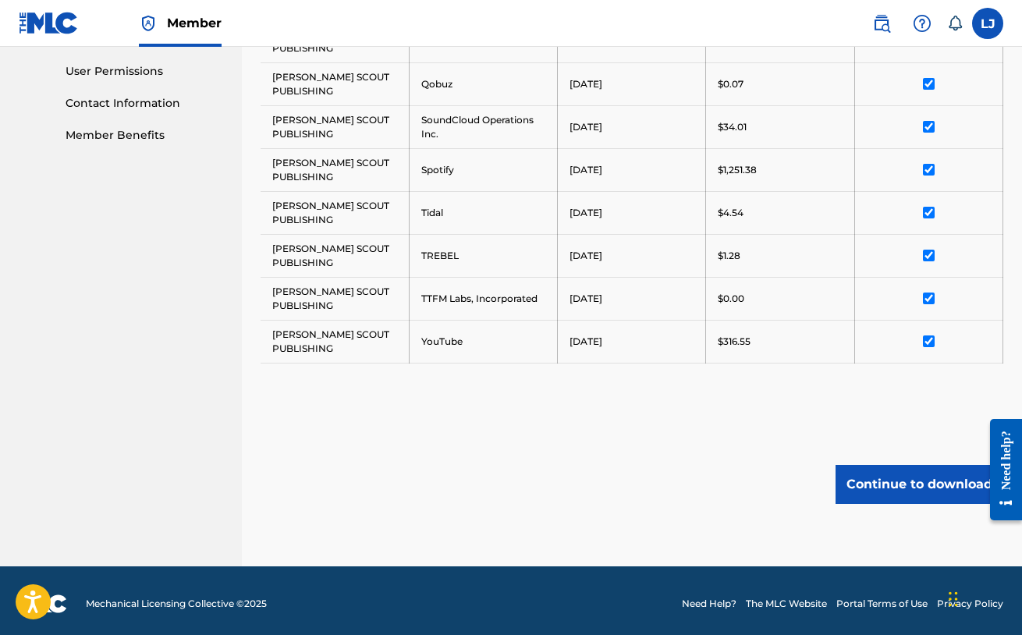
scroll to position [736, 0]
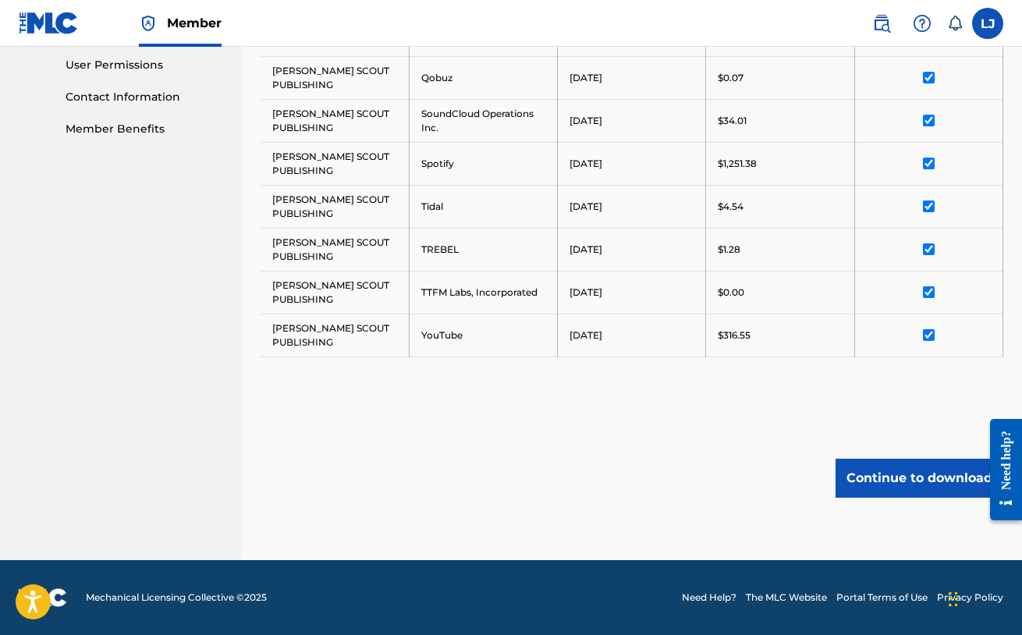
click at [915, 477] on button "Continue to download" at bounding box center [919, 478] width 168 height 39
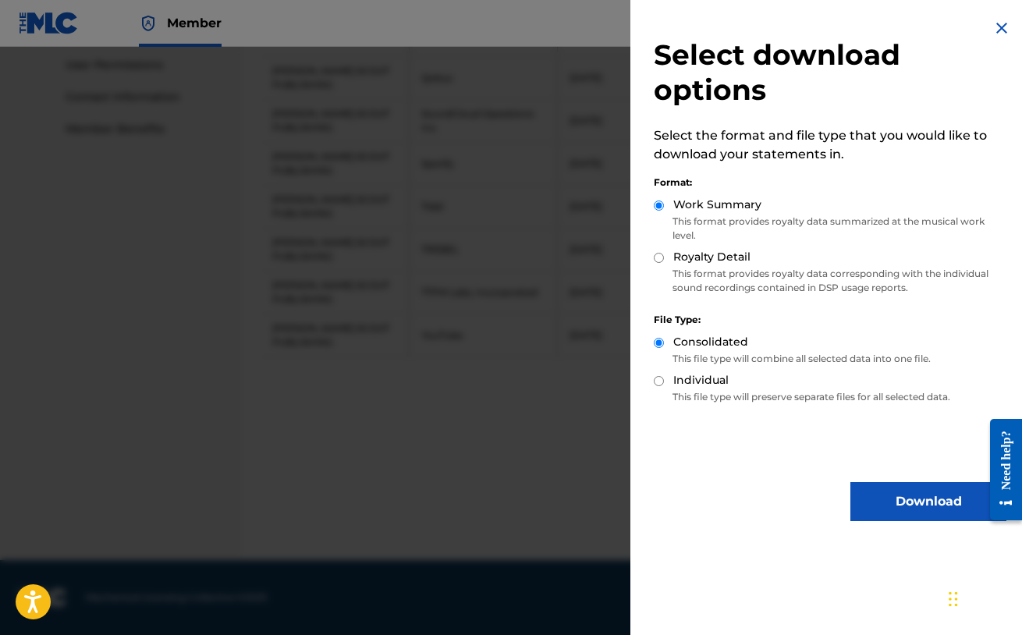
click at [665, 264] on div "Royalty Detail" at bounding box center [830, 258] width 353 height 18
click at [658, 257] on input "Royalty Detail" at bounding box center [659, 258] width 10 height 10
radio input "true"
click at [903, 509] on button "Download" at bounding box center [928, 501] width 156 height 39
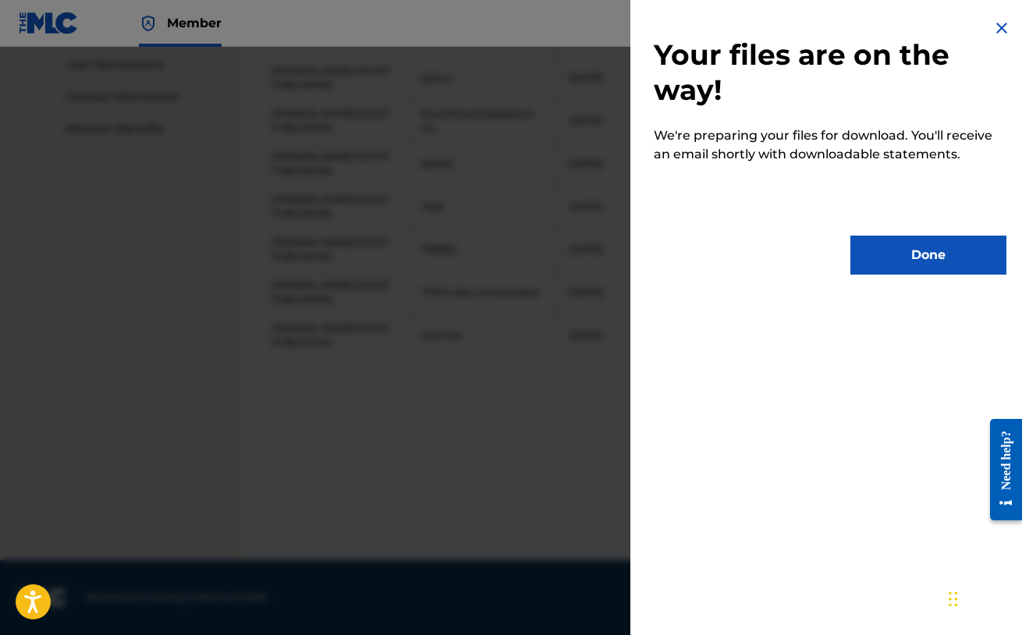
click at [921, 261] on button "Done" at bounding box center [928, 255] width 156 height 39
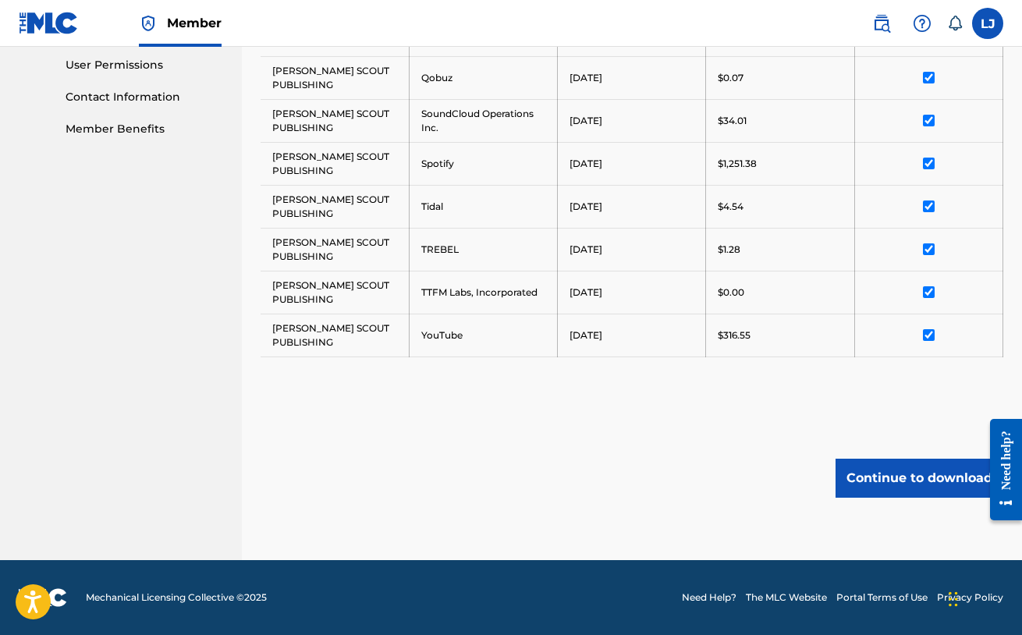
click at [948, 477] on button "Continue to download" at bounding box center [919, 478] width 168 height 39
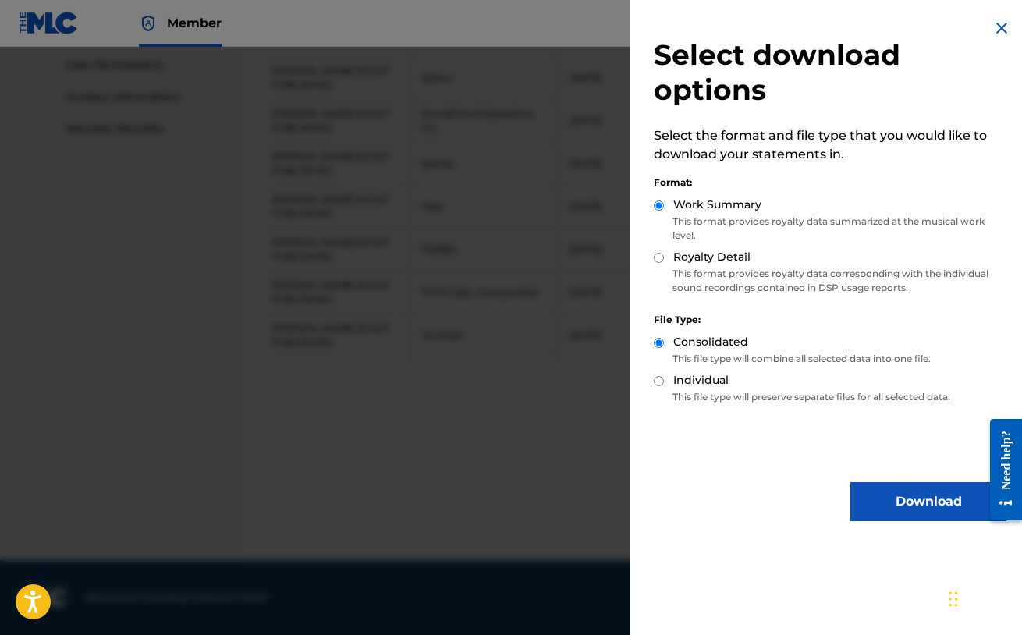
click at [921, 490] on button "Download" at bounding box center [928, 501] width 156 height 39
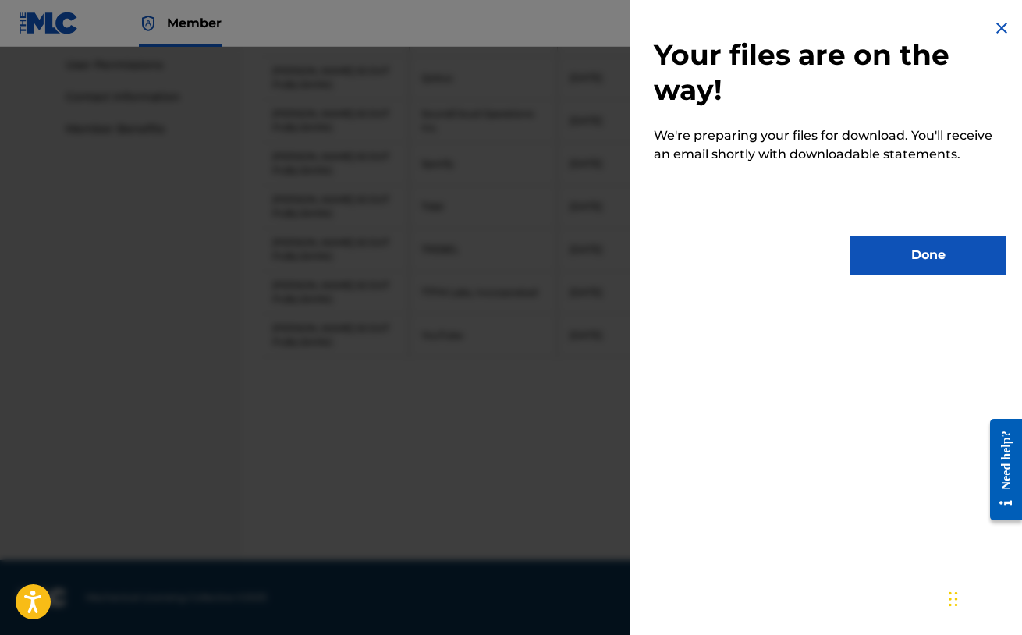
click at [924, 257] on button "Done" at bounding box center [928, 255] width 156 height 39
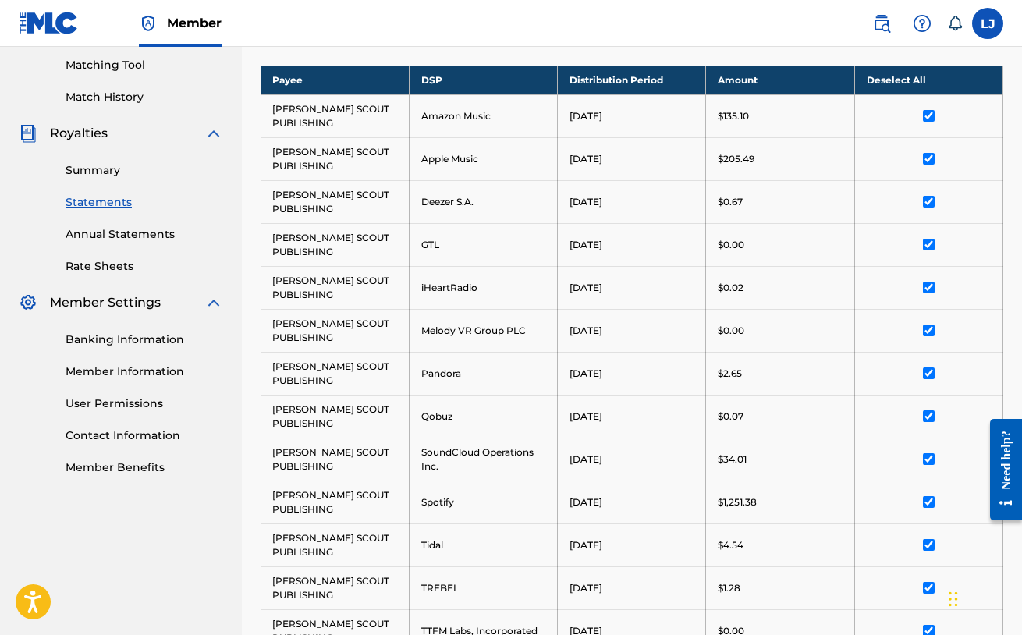
scroll to position [268, 0]
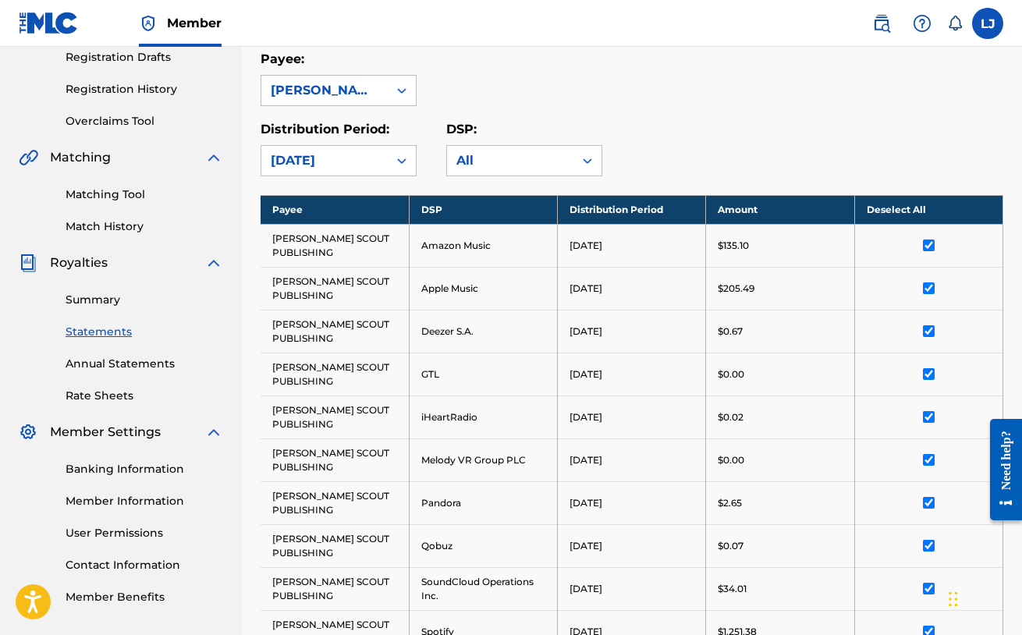
click at [106, 305] on link "Summary" at bounding box center [145, 300] width 158 height 16
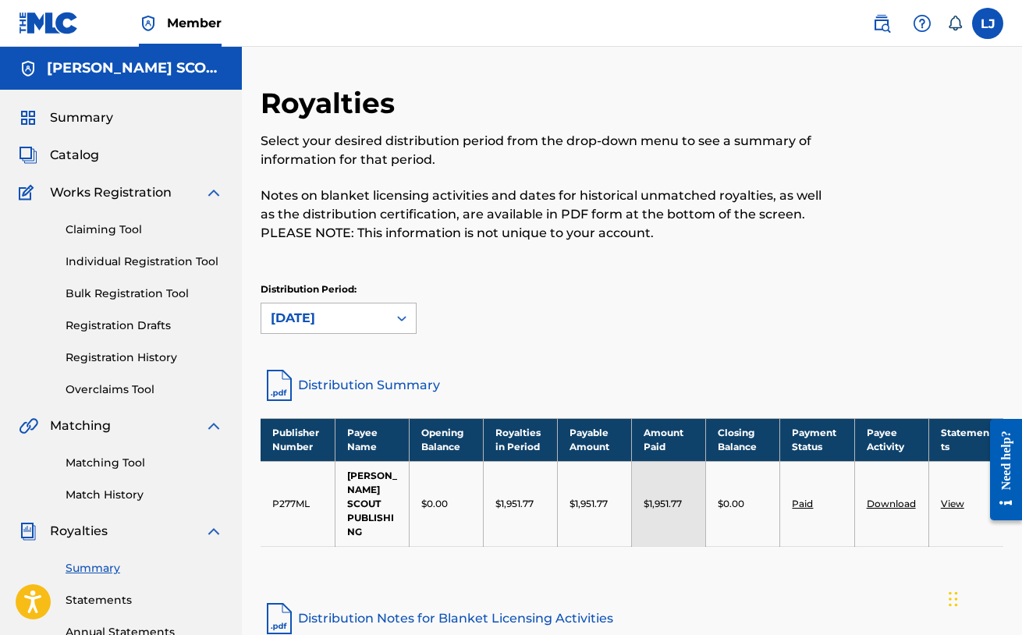
click at [390, 325] on div at bounding box center [402, 318] width 28 height 28
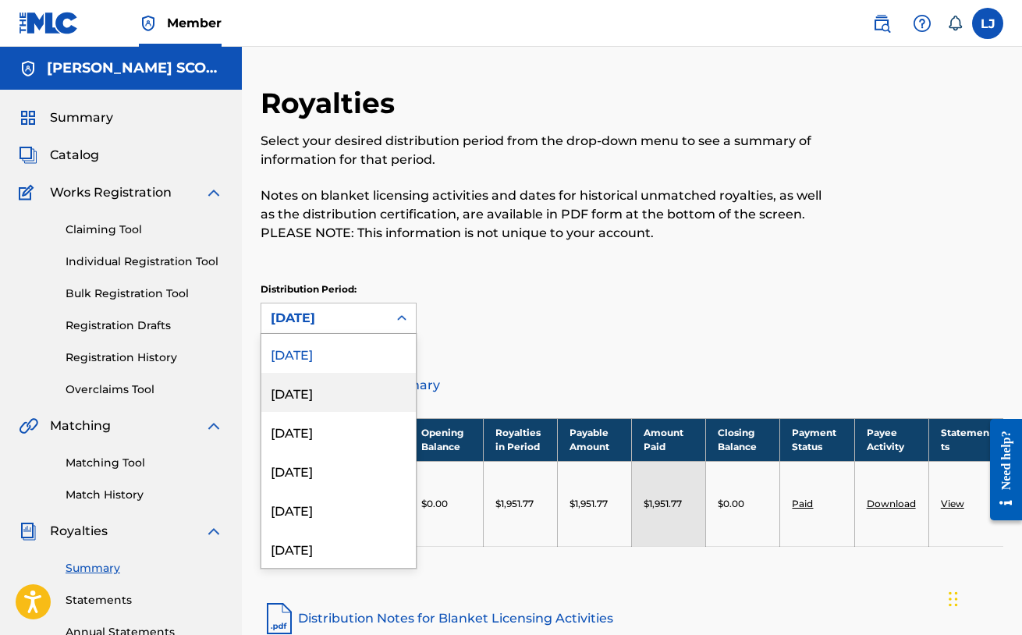
click at [381, 389] on div "[DATE]" at bounding box center [338, 392] width 154 height 39
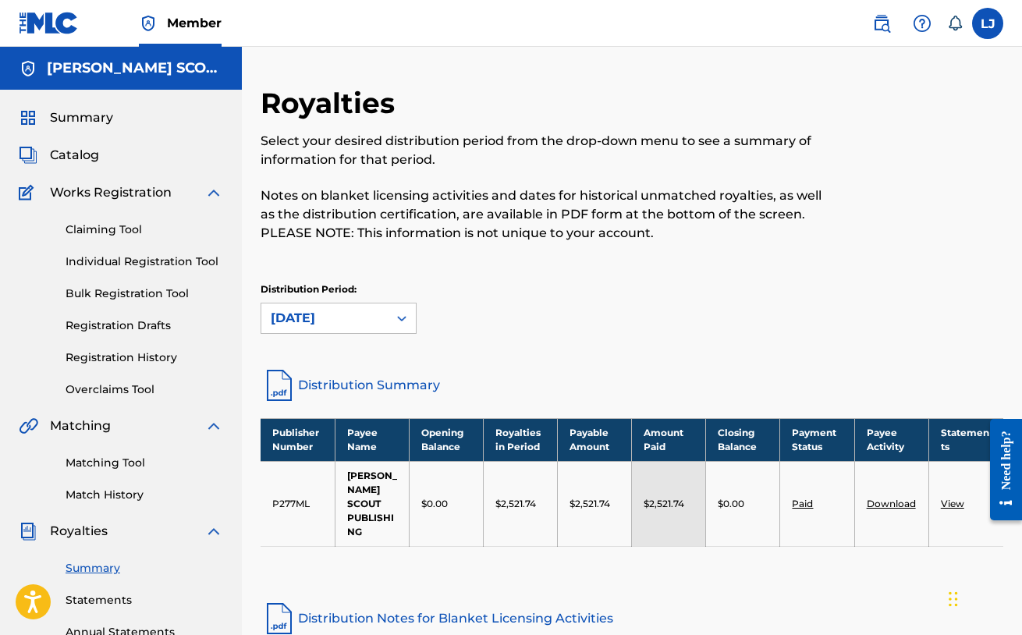
click at [902, 498] on link "Download" at bounding box center [891, 504] width 49 height 12
click at [957, 498] on link "View" at bounding box center [952, 504] width 23 height 12
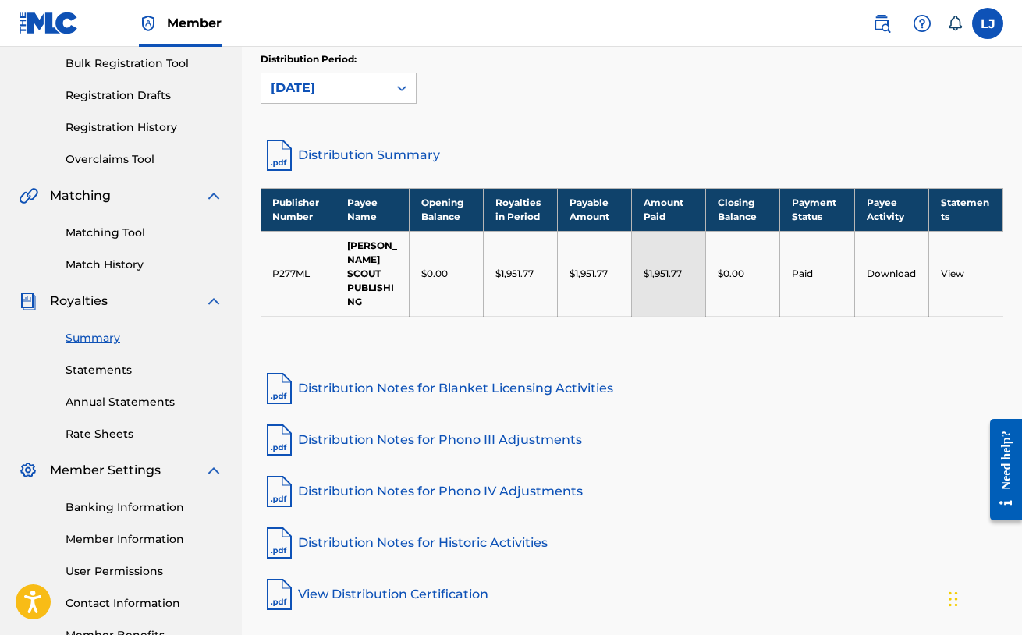
scroll to position [234, 0]
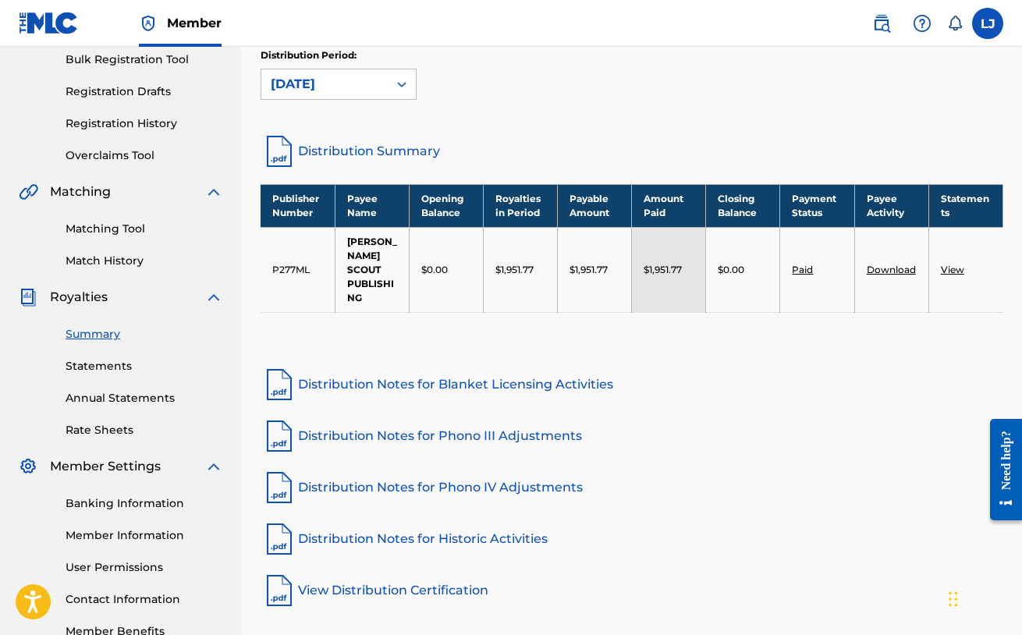
click at [388, 153] on link "Distribution Summary" at bounding box center [632, 151] width 743 height 37
click at [351, 86] on div "[DATE]" at bounding box center [325, 84] width 108 height 19
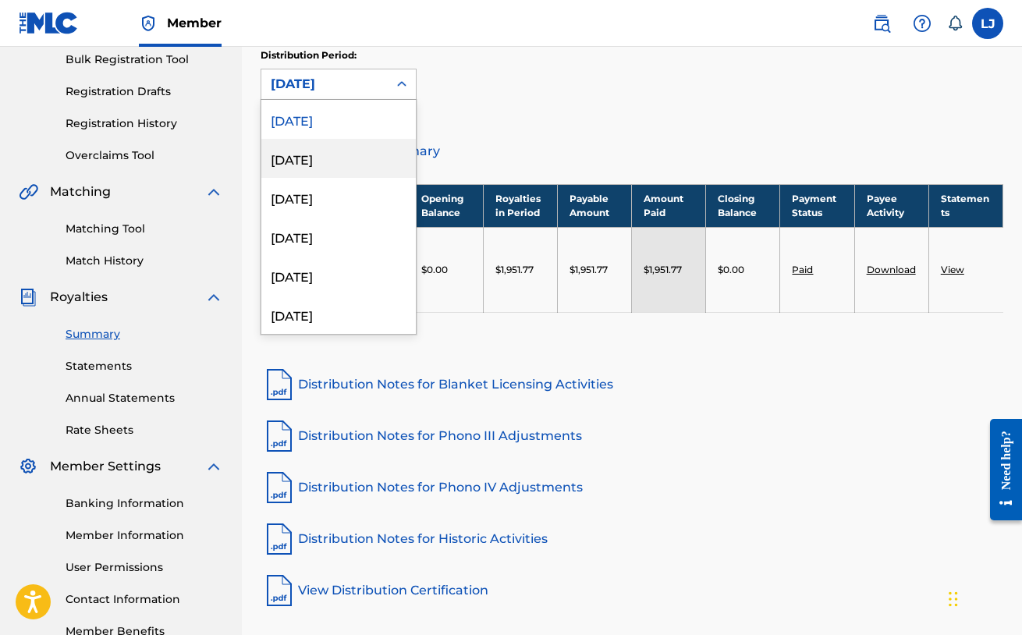
click at [356, 149] on div "[DATE]" at bounding box center [338, 158] width 154 height 39
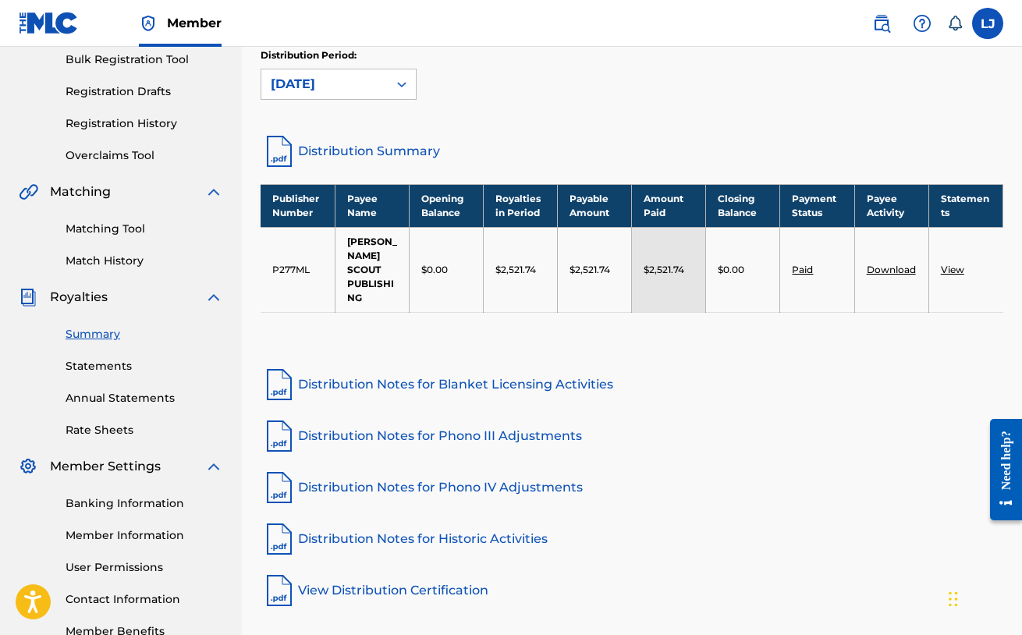
click at [364, 161] on link "Distribution Summary" at bounding box center [632, 151] width 743 height 37
click at [385, 87] on div "[DATE]" at bounding box center [324, 84] width 126 height 30
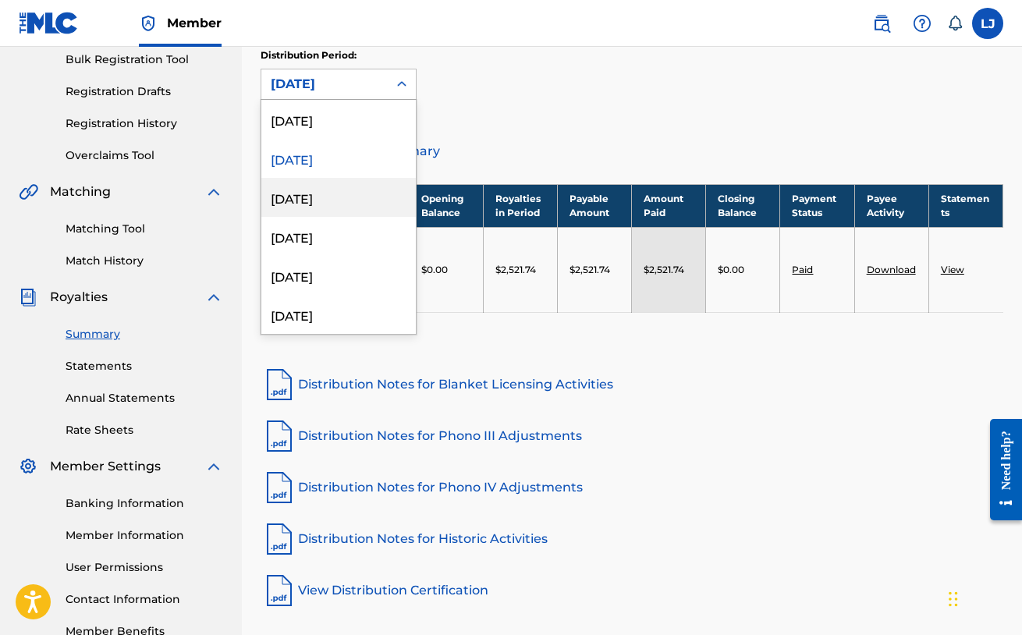
click at [353, 195] on div "[DATE]" at bounding box center [338, 197] width 154 height 39
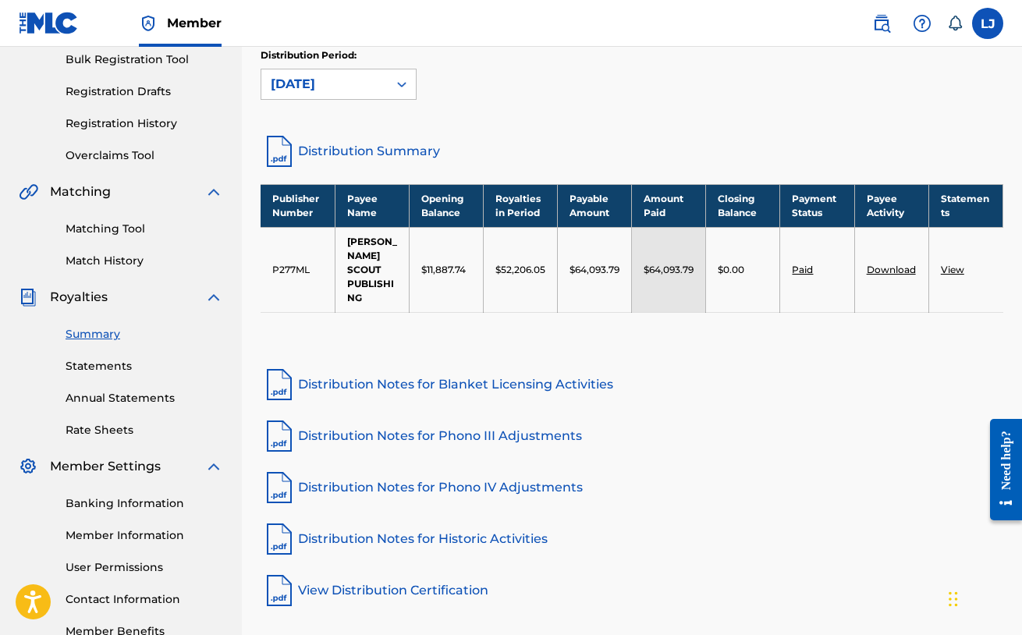
click at [380, 158] on link "Distribution Summary" at bounding box center [632, 151] width 743 height 37
click at [344, 96] on div "[DATE]" at bounding box center [324, 84] width 126 height 30
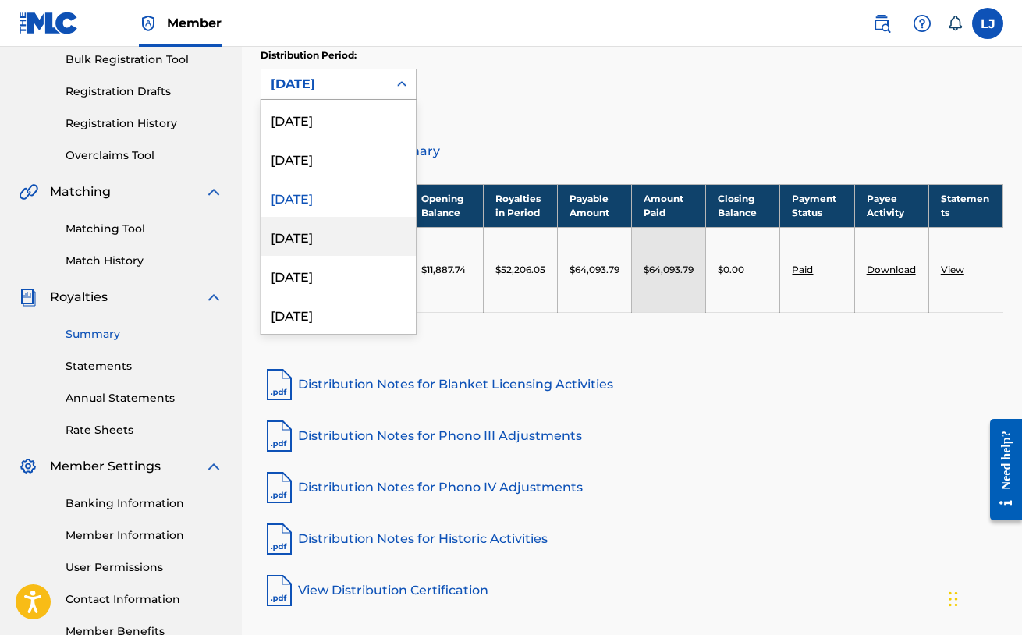
click at [343, 241] on div "[DATE]" at bounding box center [338, 236] width 154 height 39
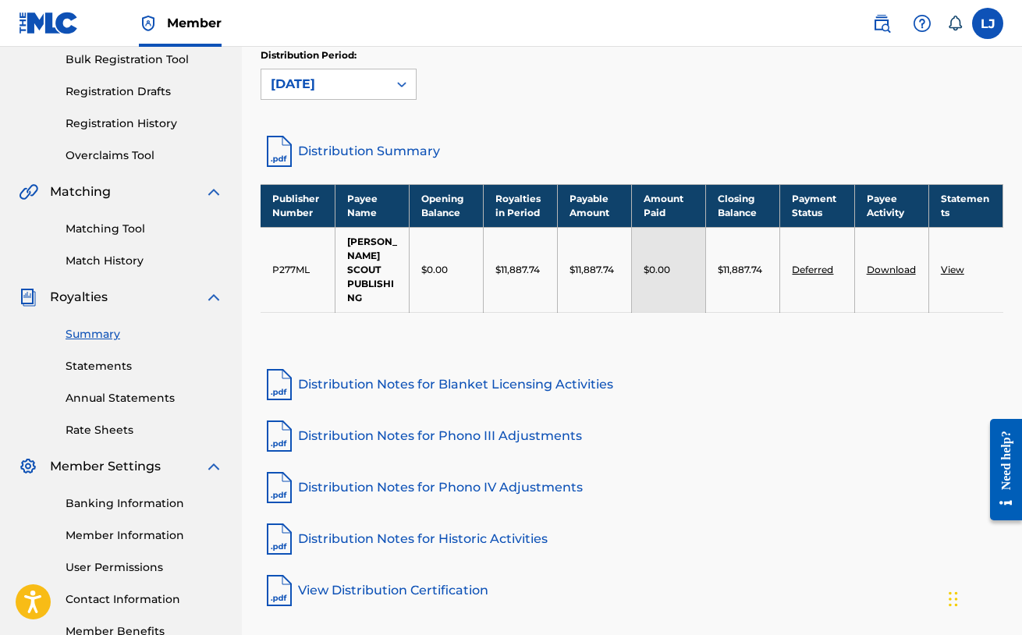
click at [282, 98] on div "[DATE]" at bounding box center [339, 84] width 156 height 31
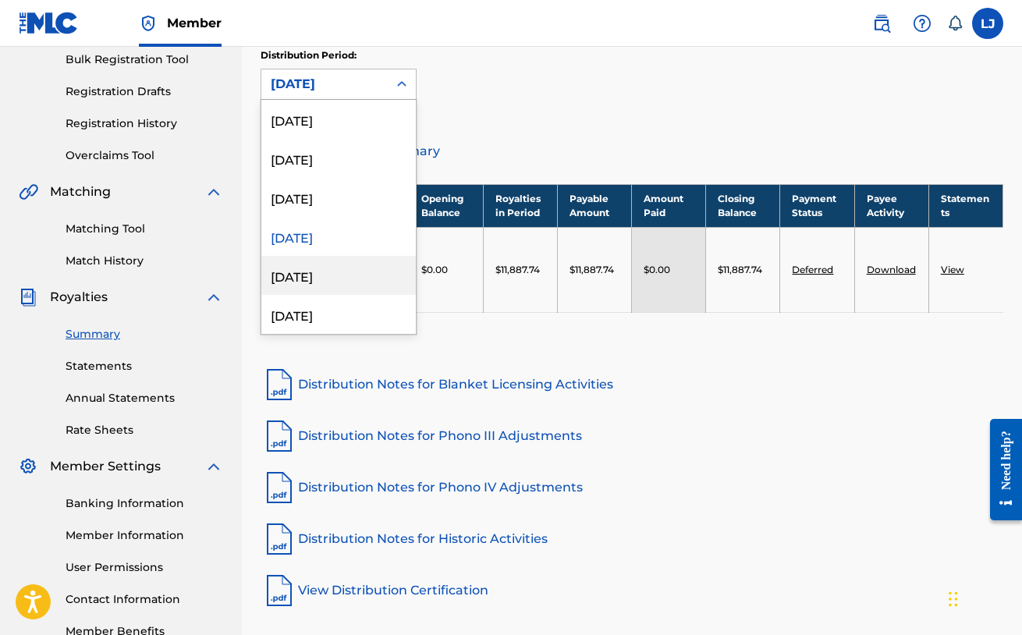
click at [345, 273] on div "[DATE]" at bounding box center [338, 275] width 154 height 39
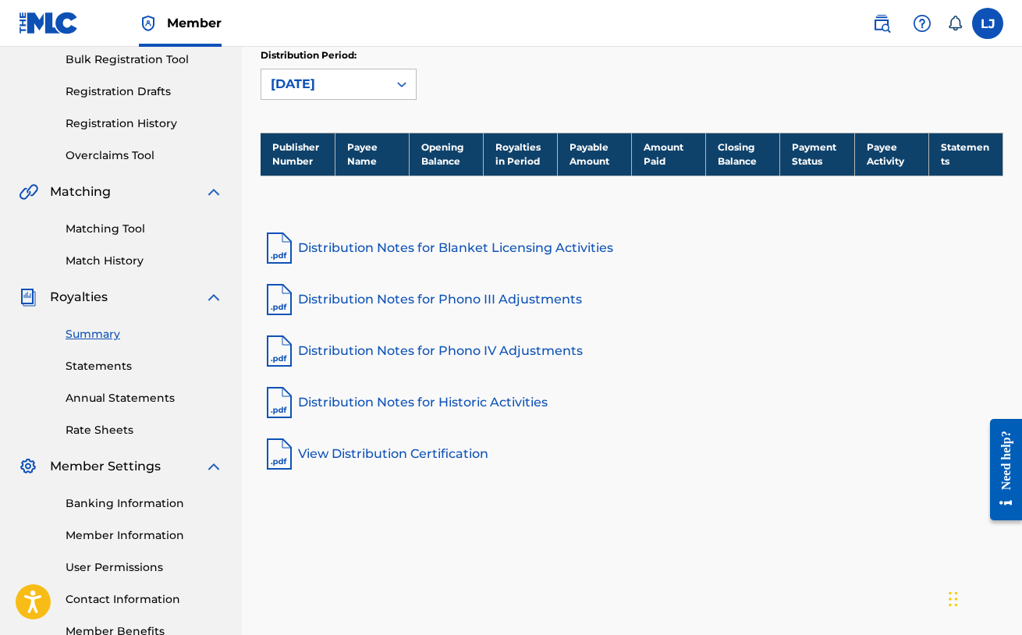
click at [329, 67] on div "Distribution Period: [DATE]" at bounding box center [339, 73] width 156 height 51
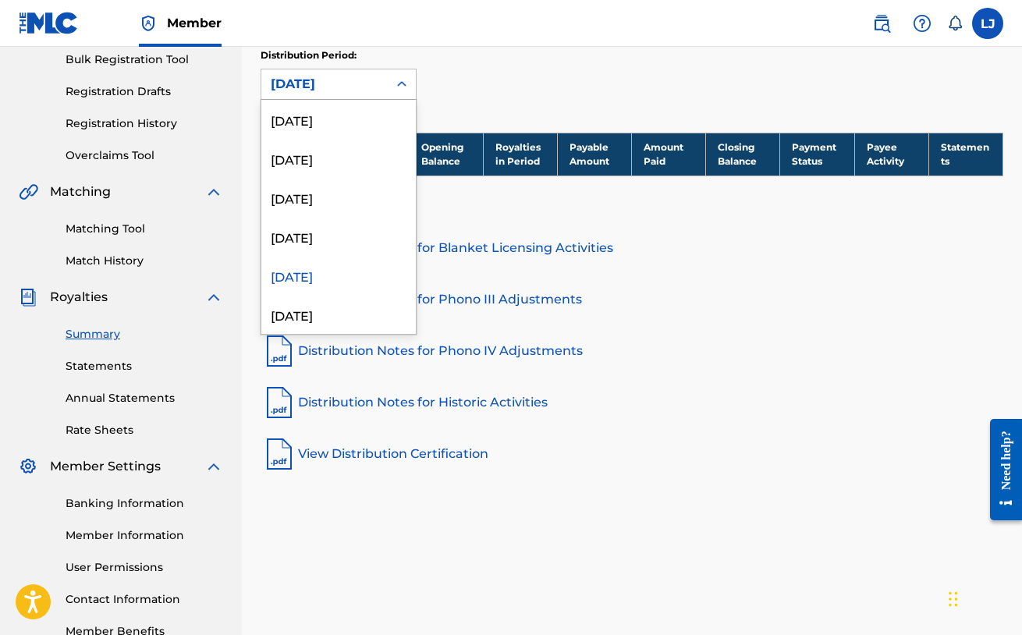
click at [340, 90] on div "[DATE]" at bounding box center [325, 84] width 108 height 19
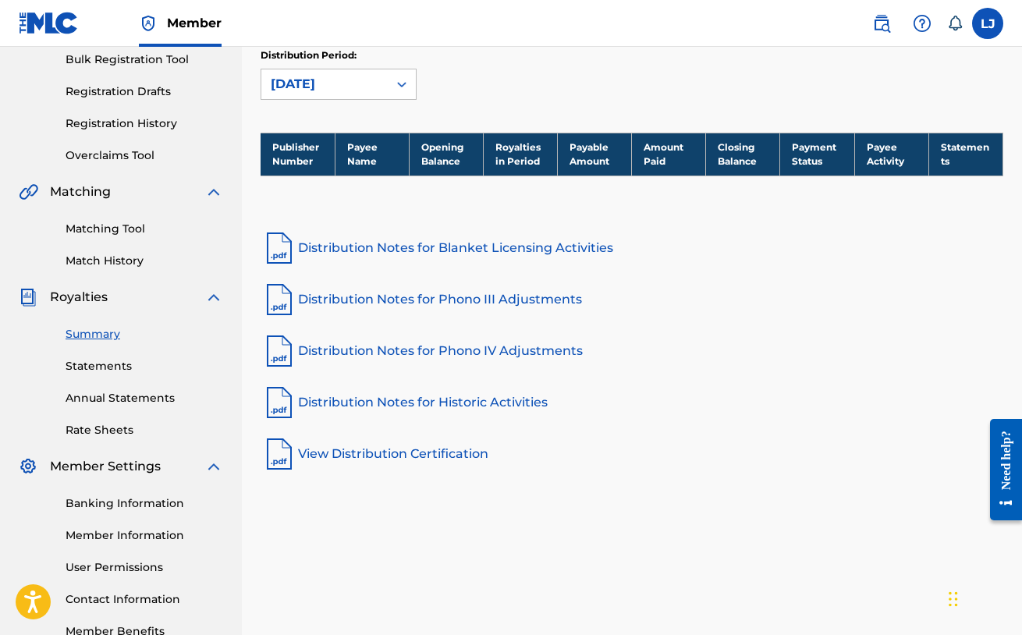
click at [340, 90] on div "[DATE]" at bounding box center [325, 84] width 108 height 19
click at [379, 89] on div "[DATE]" at bounding box center [324, 84] width 126 height 30
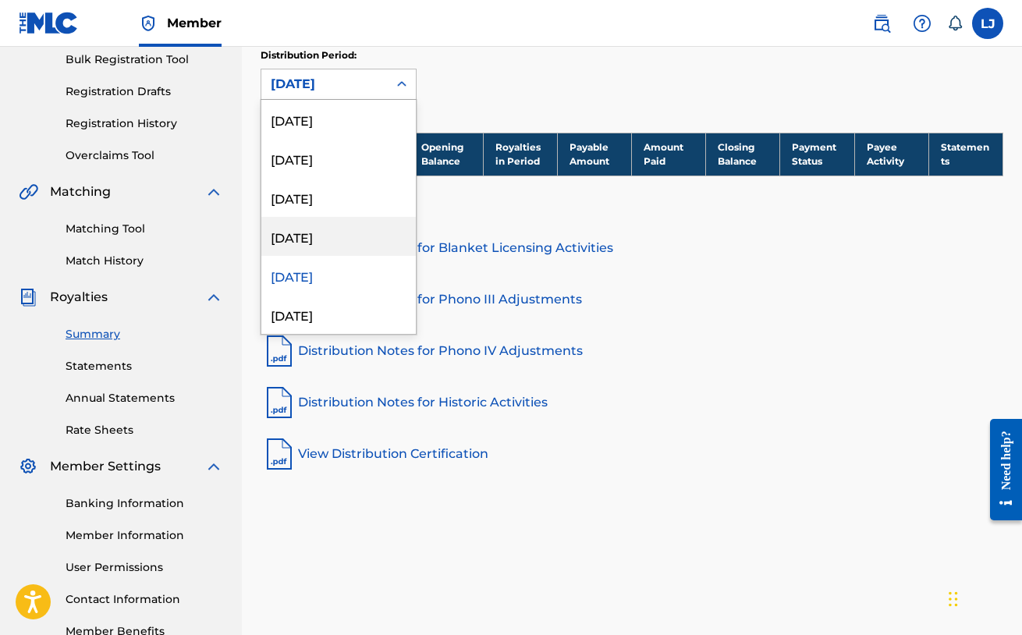
click at [359, 237] on div "[DATE]" at bounding box center [338, 236] width 154 height 39
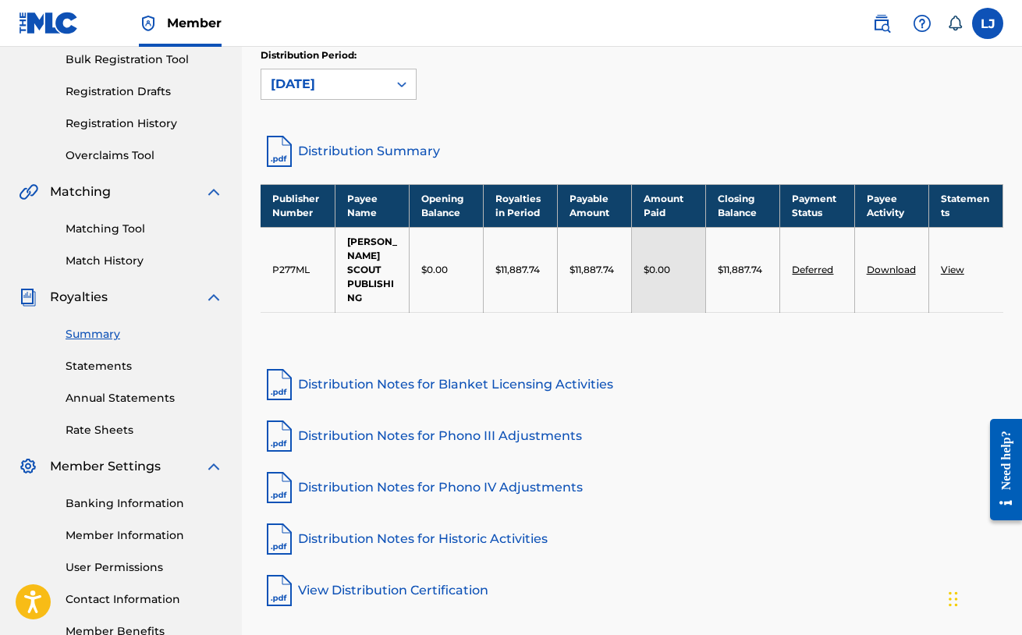
click at [415, 158] on link "Distribution Summary" at bounding box center [632, 151] width 743 height 37
